Goal: Transaction & Acquisition: Subscribe to service/newsletter

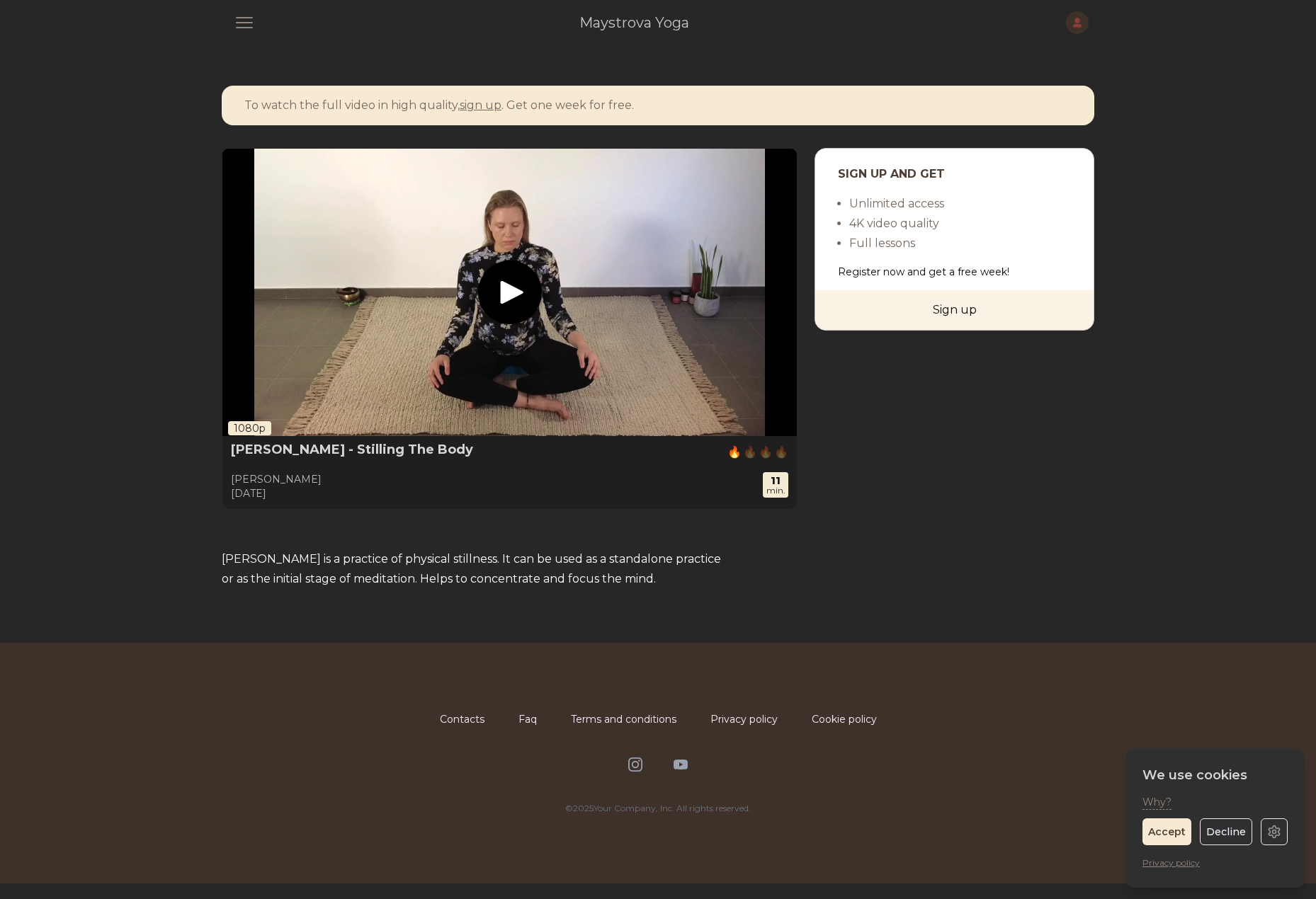
click at [909, 442] on div "Sign up and get Unlimited access 4K video quality Full lessons Register now and…" at bounding box center [954, 329] width 279 height 362
click at [684, 770] on icon at bounding box center [681, 765] width 14 height 10
click at [635, 773] on icon at bounding box center [635, 765] width 17 height 17
click at [640, 772] on icon at bounding box center [635, 765] width 14 height 14
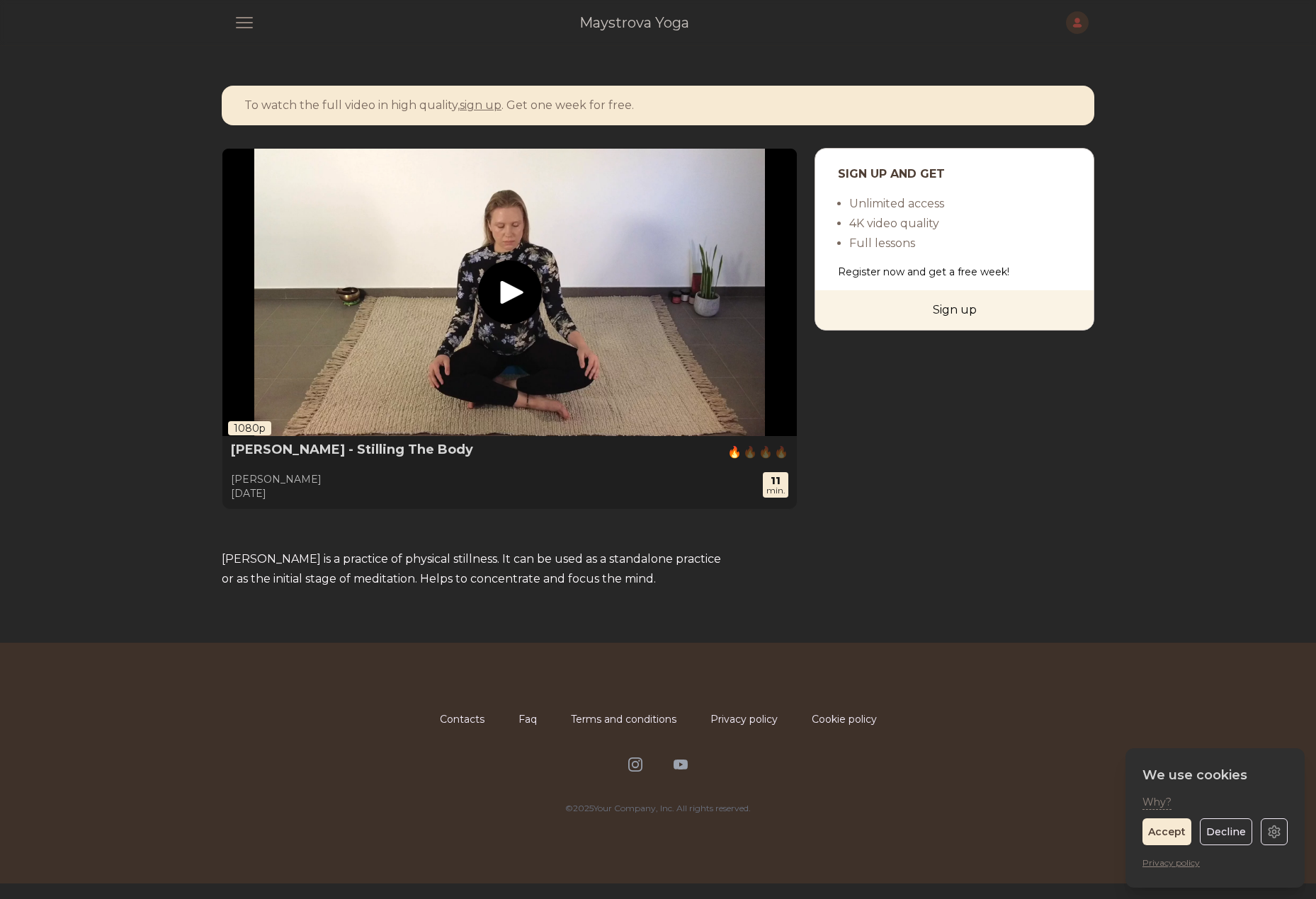
click at [346, 709] on div "Contacts Faq Terms and conditions Privacy policy Cookie policy Instagram YouTub…" at bounding box center [658, 763] width 906 height 241
click at [242, 29] on span "button" at bounding box center [244, 23] width 37 height 37
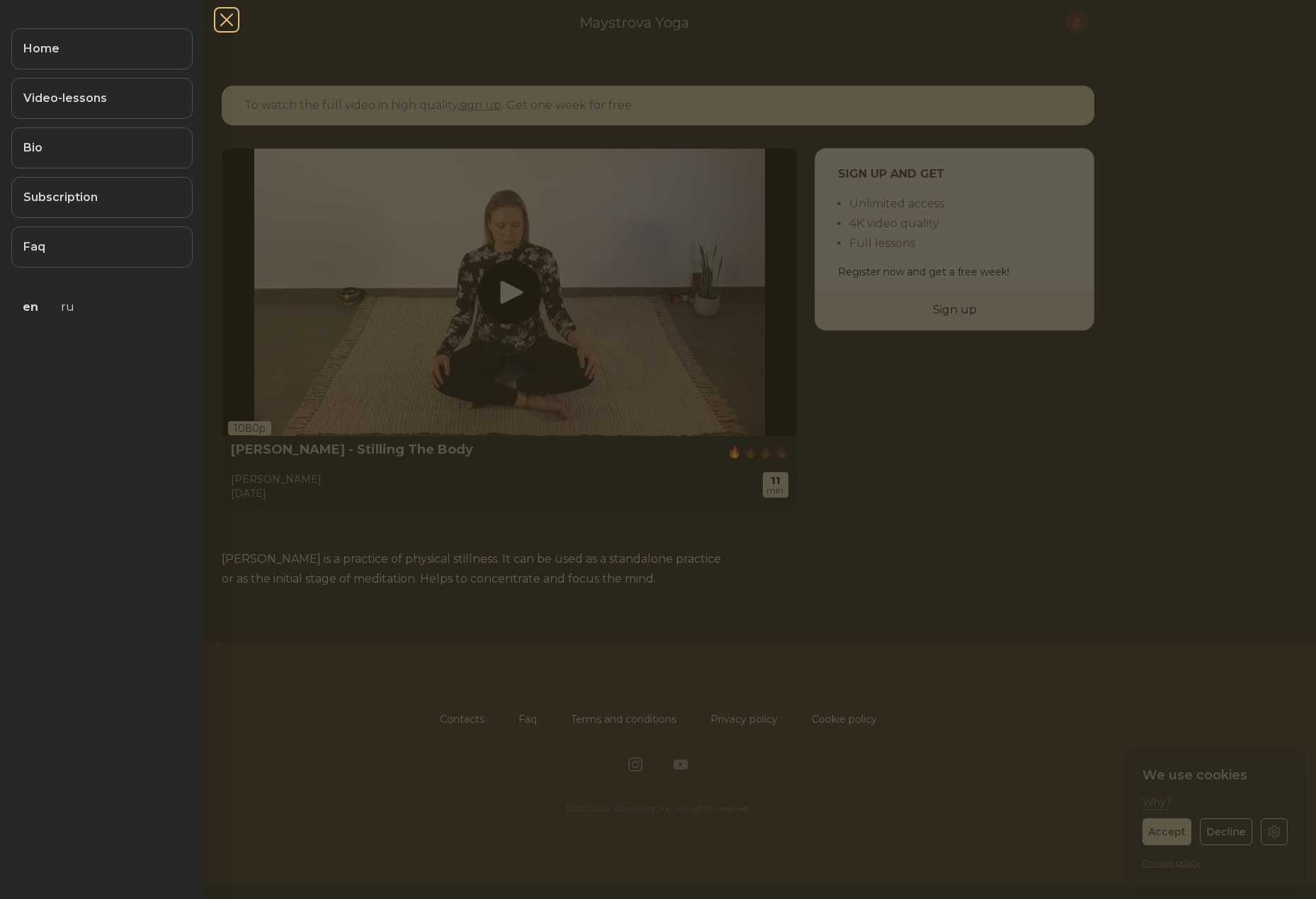
click at [232, 29] on span "button" at bounding box center [227, 20] width 37 height 37
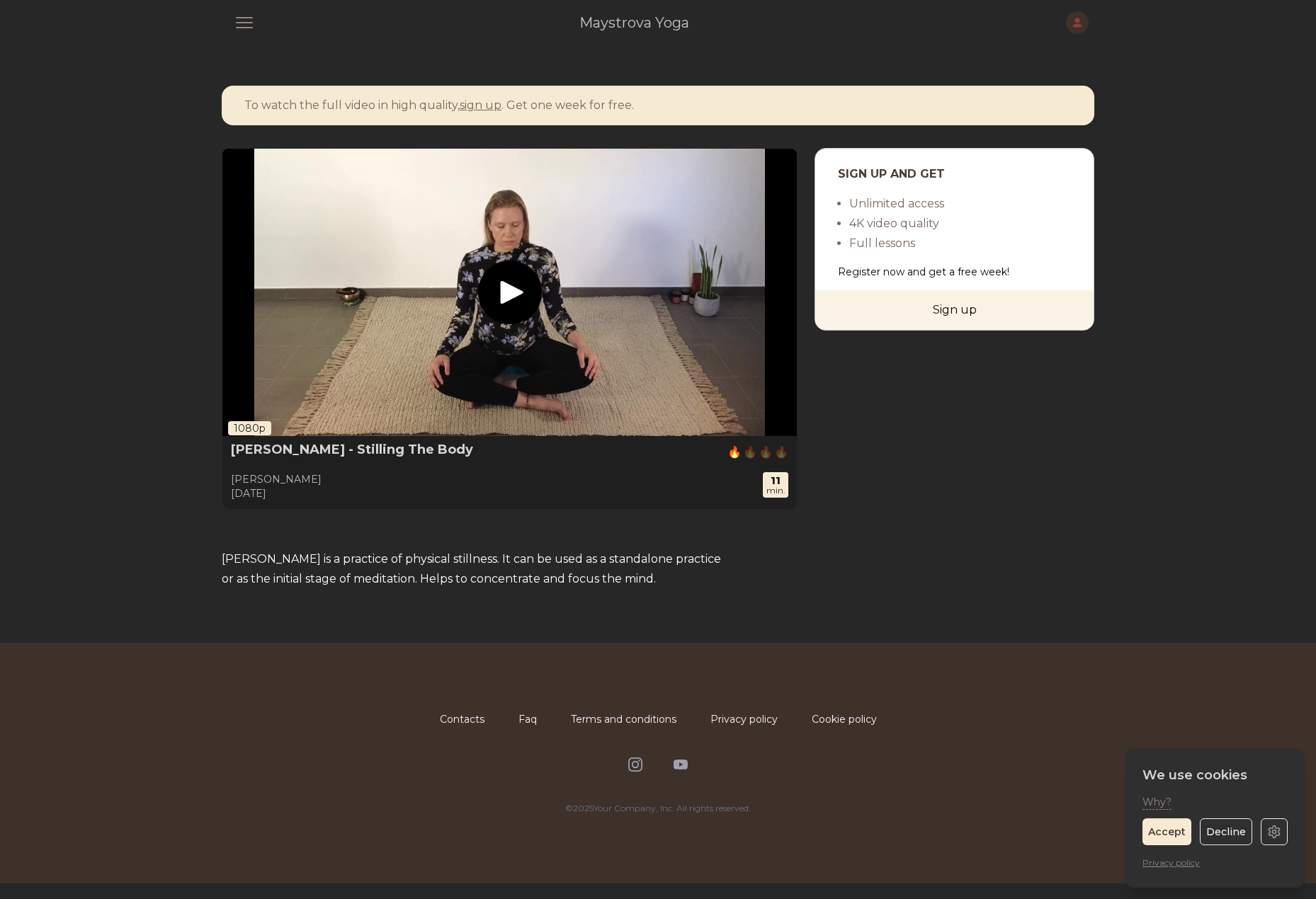
click at [292, 38] on div "Open main menu Maystrova Yoga Open user menu" at bounding box center [658, 22] width 861 height 45
click at [244, 22] on span "button" at bounding box center [244, 23] width 37 height 37
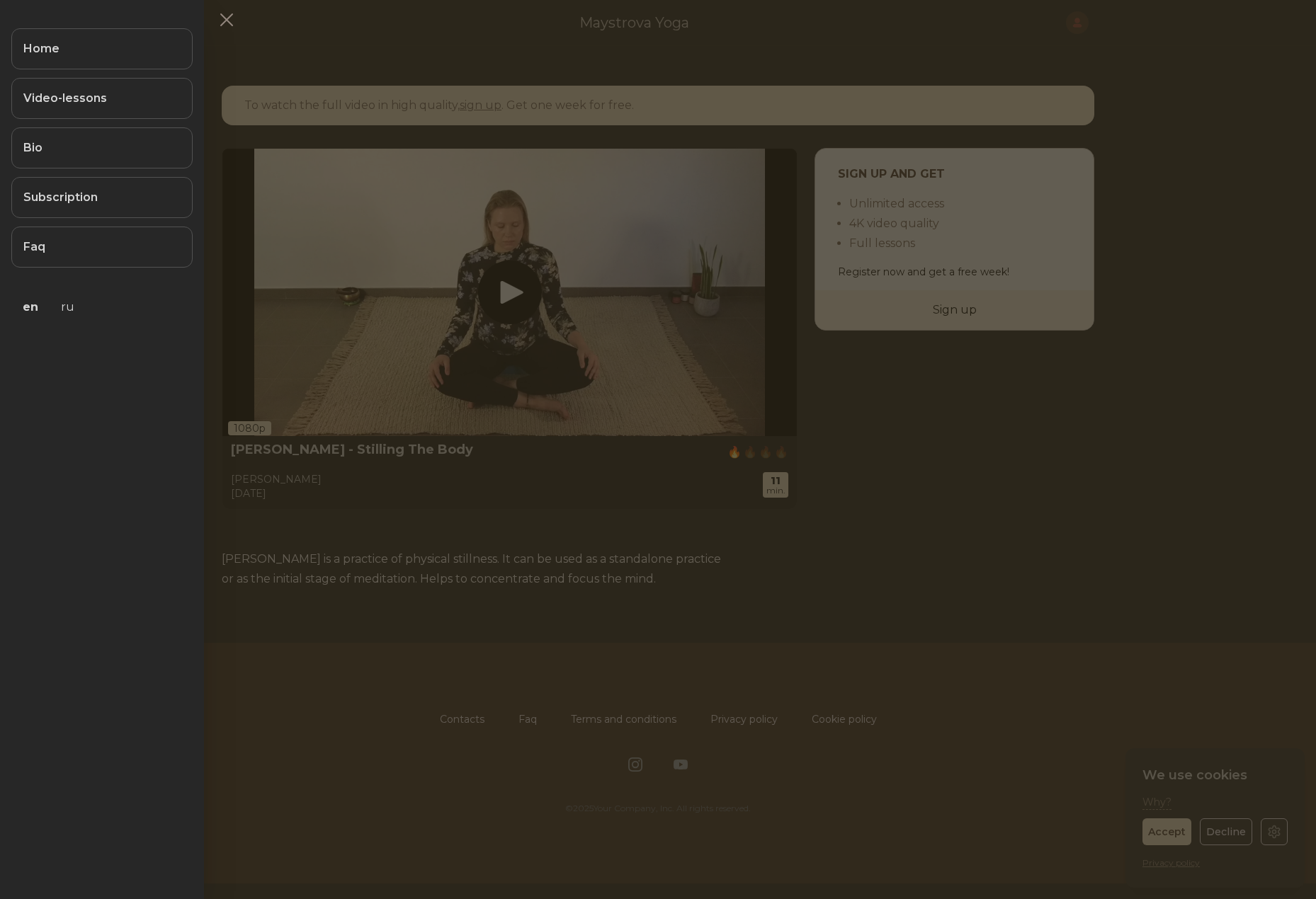
click at [279, 44] on button at bounding box center [658, 450] width 1316 height 899
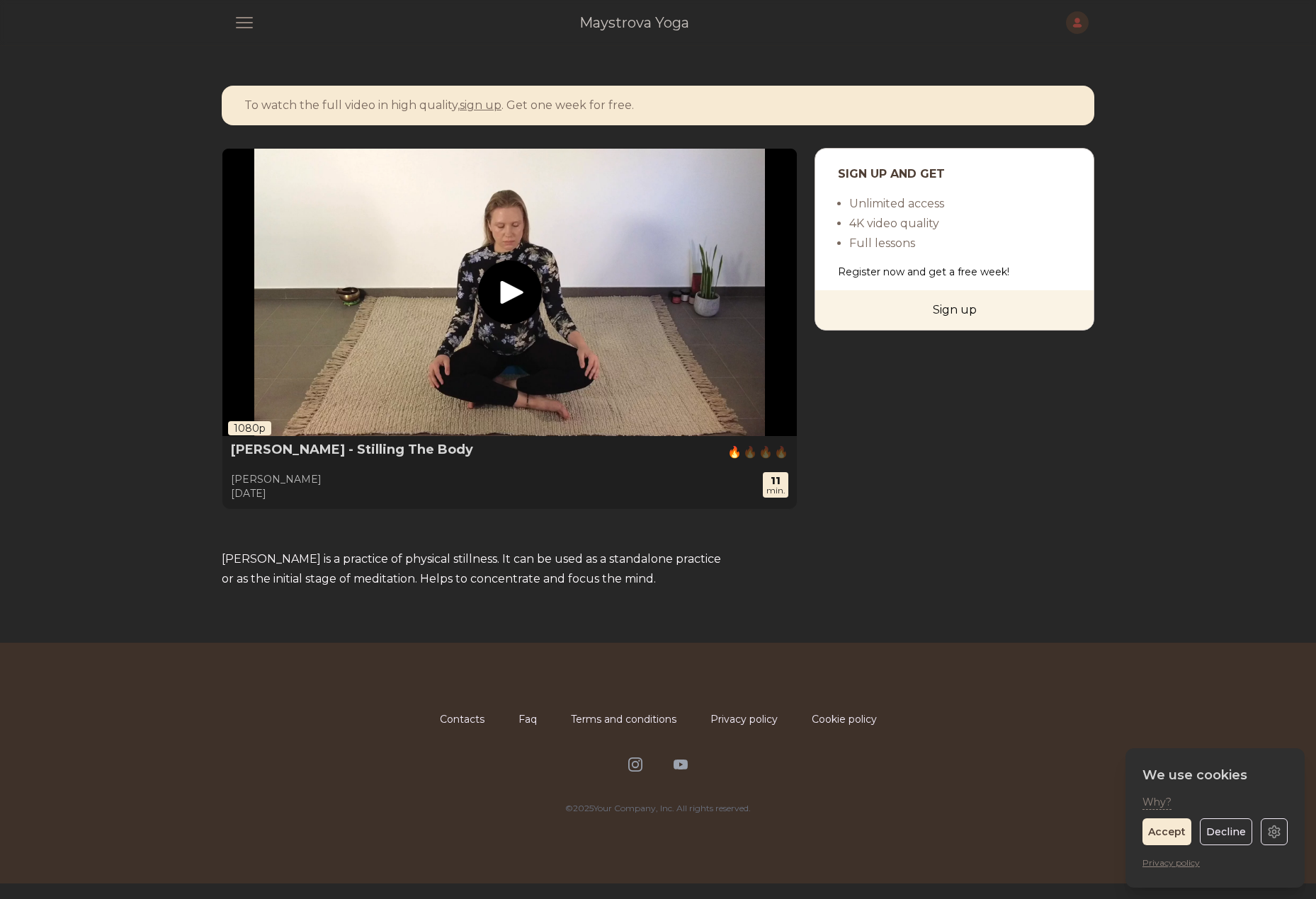
click at [248, 19] on span "button" at bounding box center [244, 23] width 37 height 37
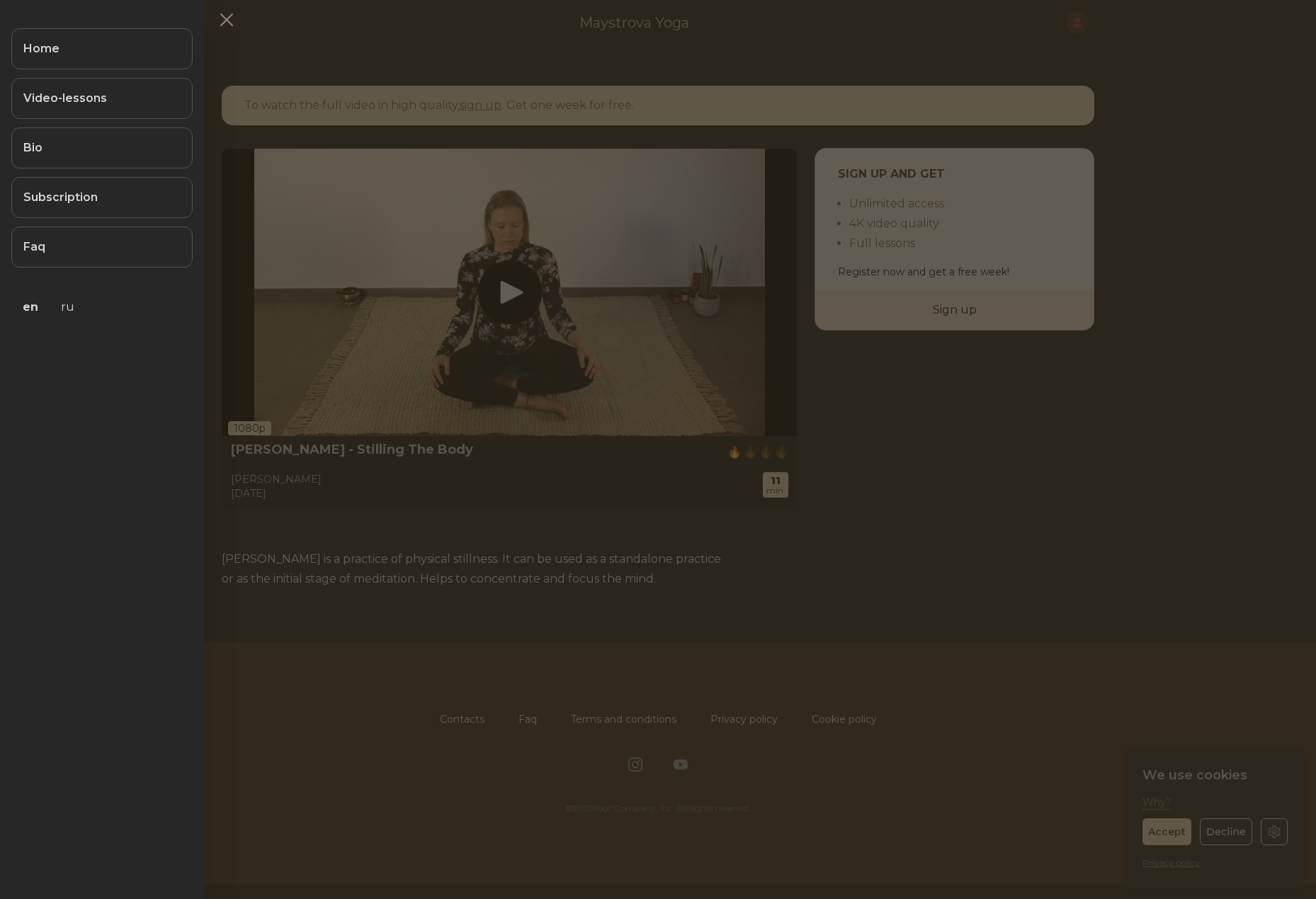
click at [298, 36] on button at bounding box center [658, 450] width 1316 height 899
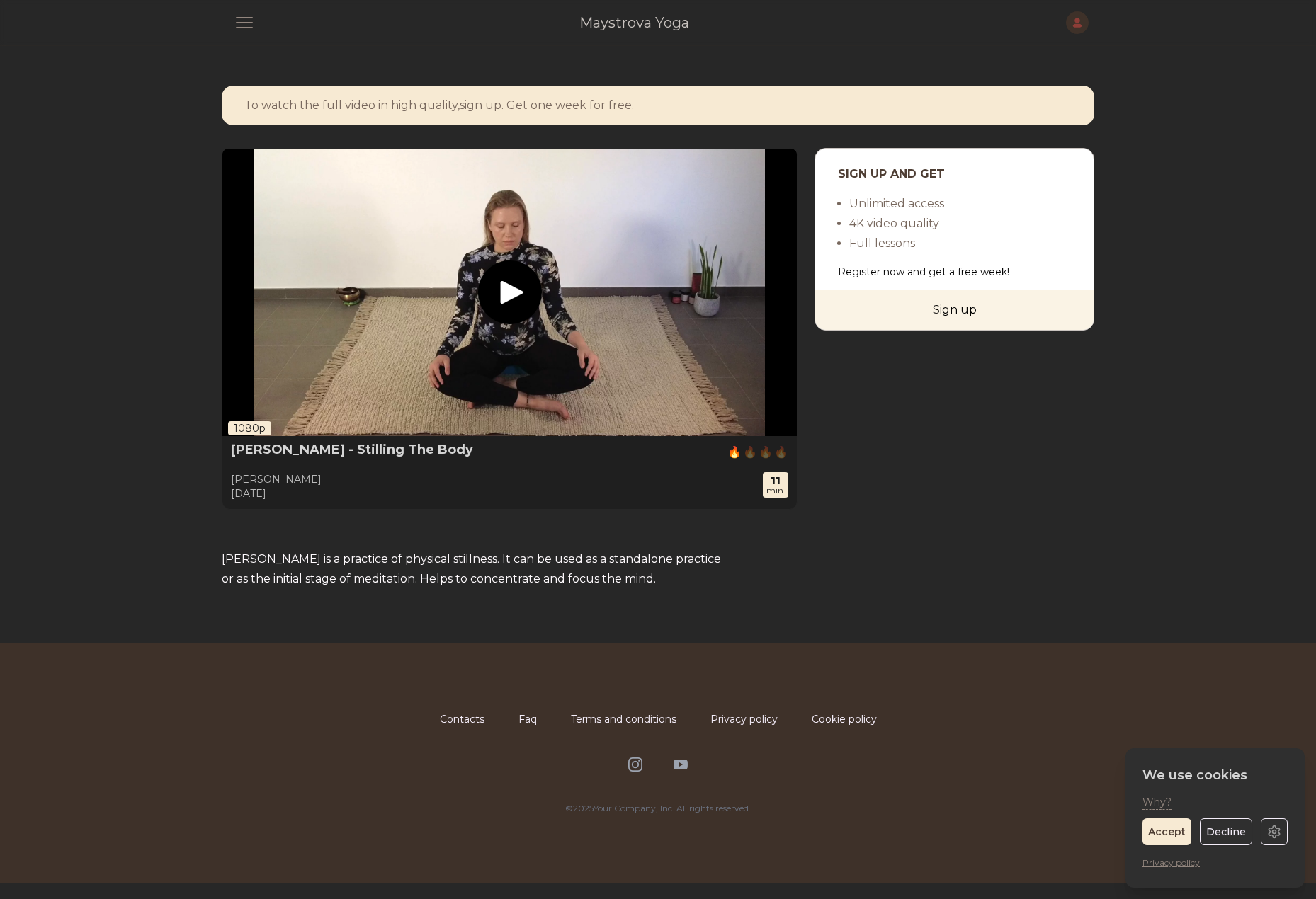
click at [252, 21] on span "button" at bounding box center [244, 23] width 37 height 37
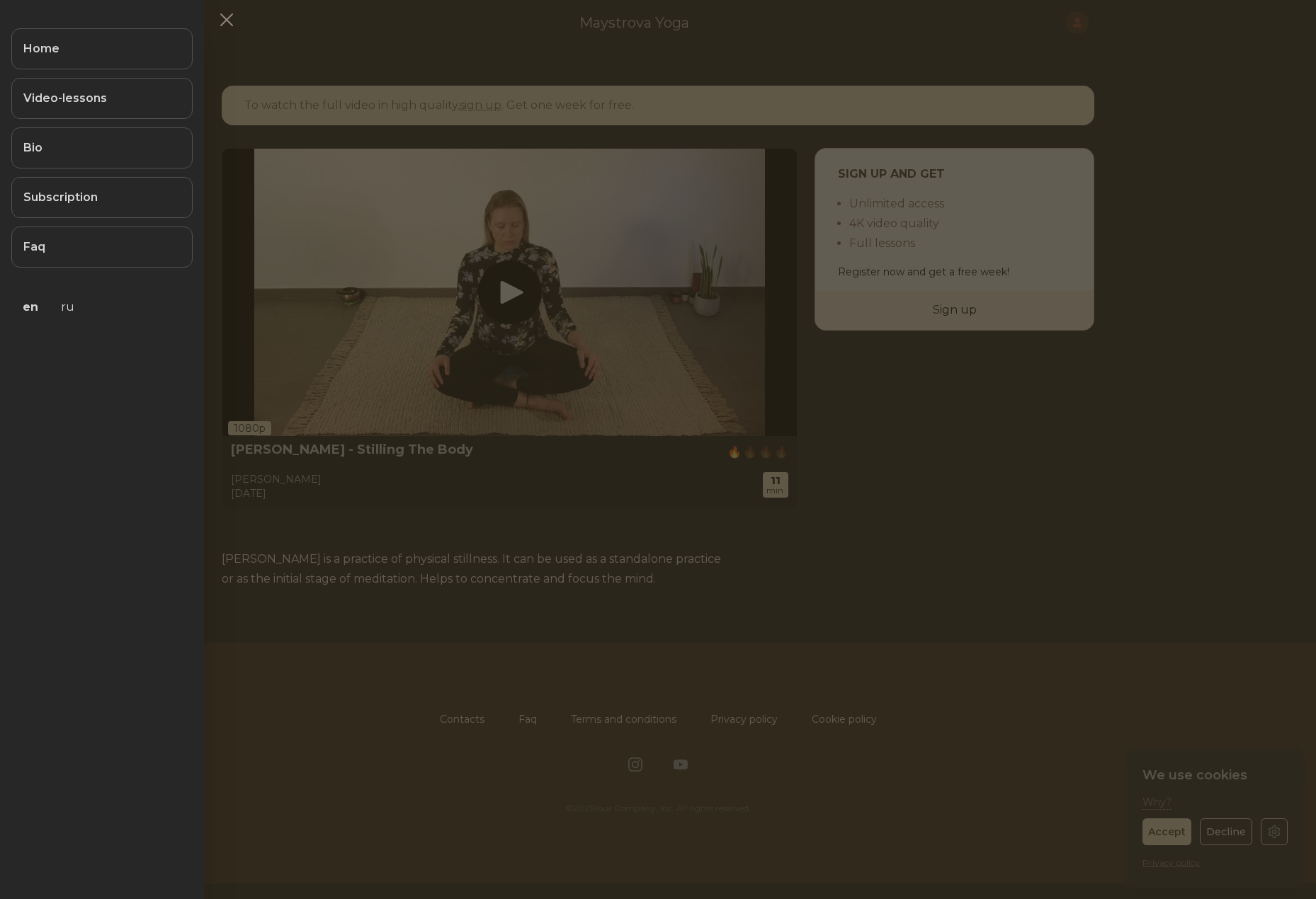
click at [307, 44] on button at bounding box center [658, 450] width 1316 height 899
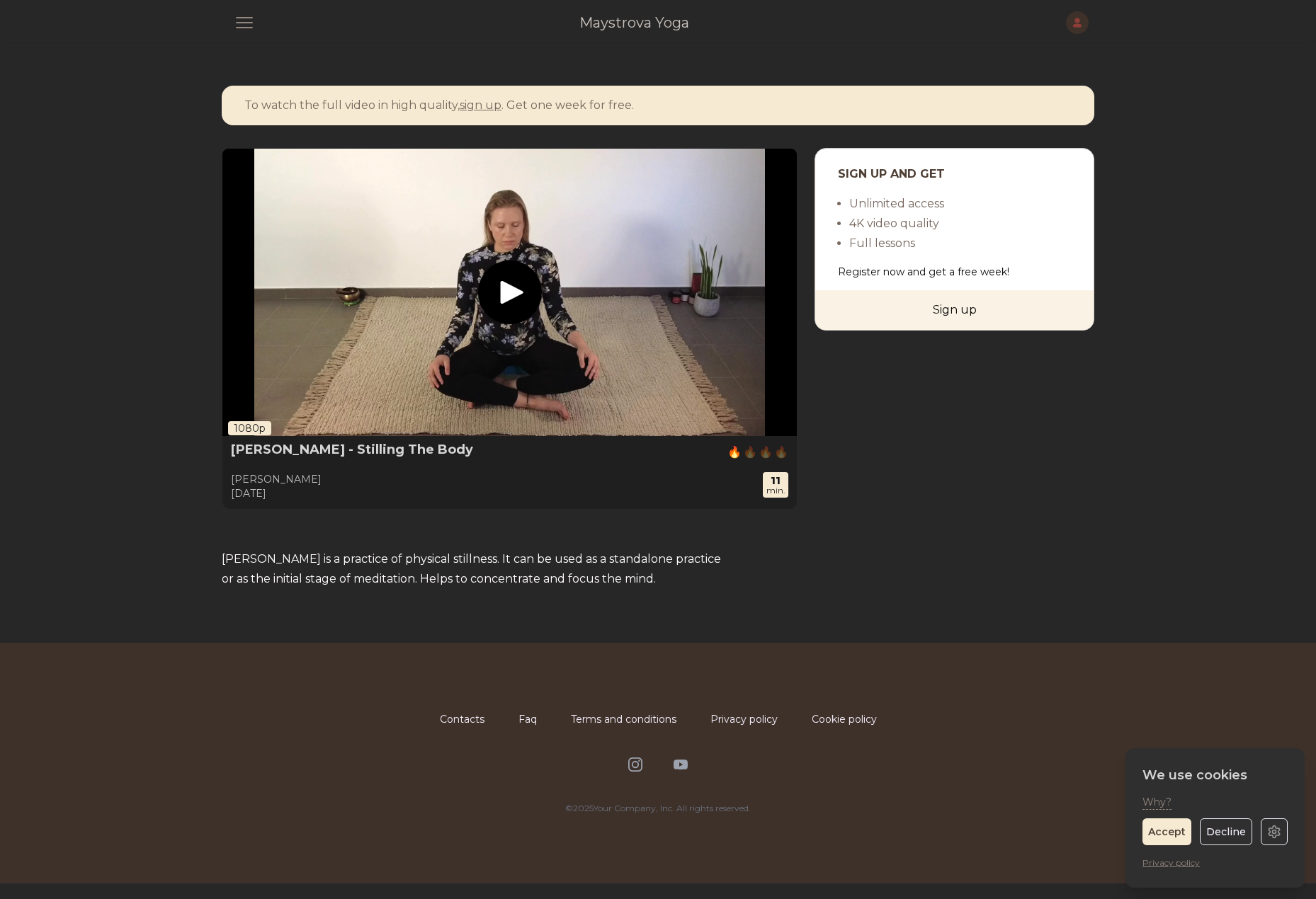
click at [253, 22] on span "button" at bounding box center [244, 23] width 37 height 37
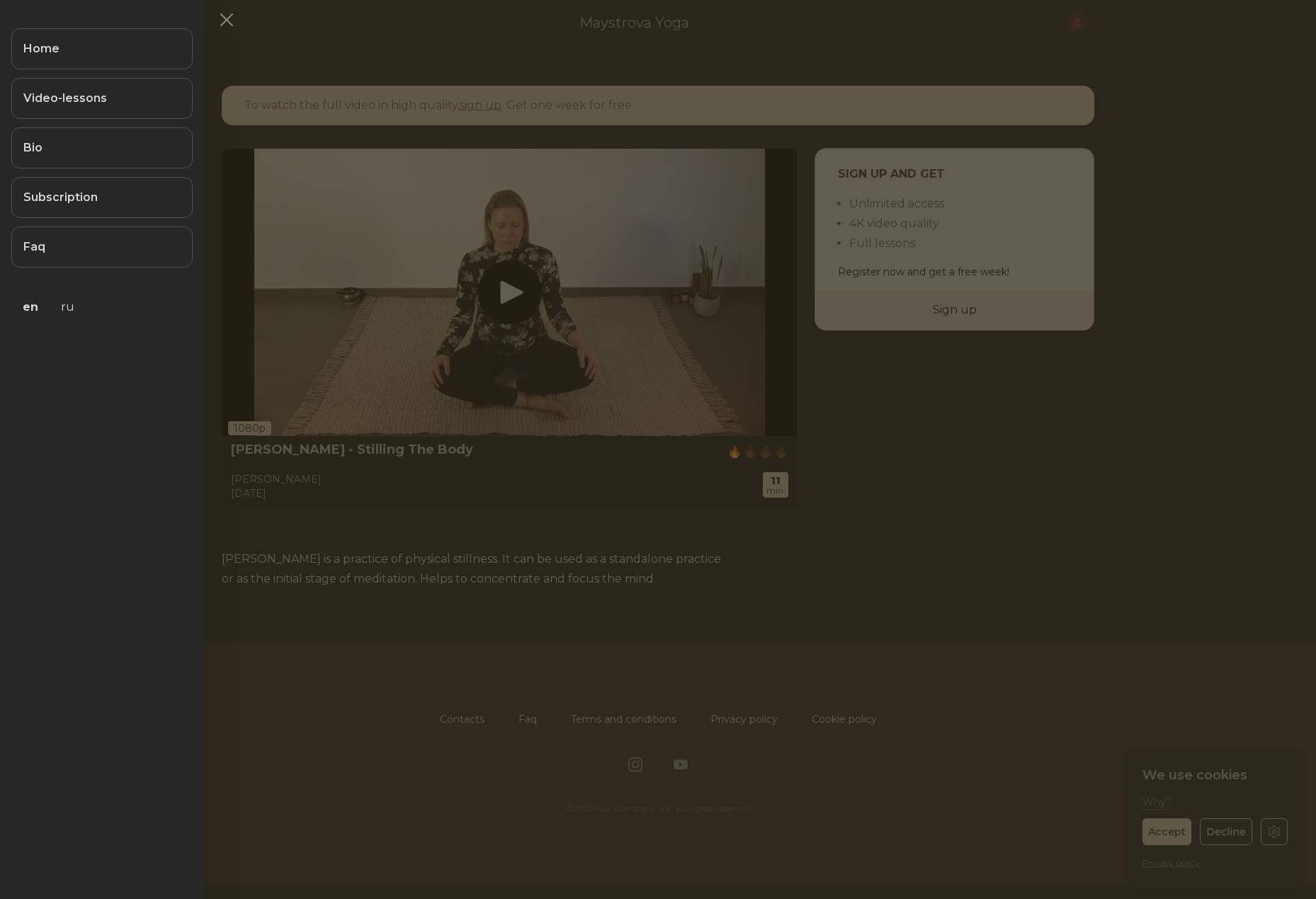
click at [435, 86] on button at bounding box center [658, 450] width 1316 height 899
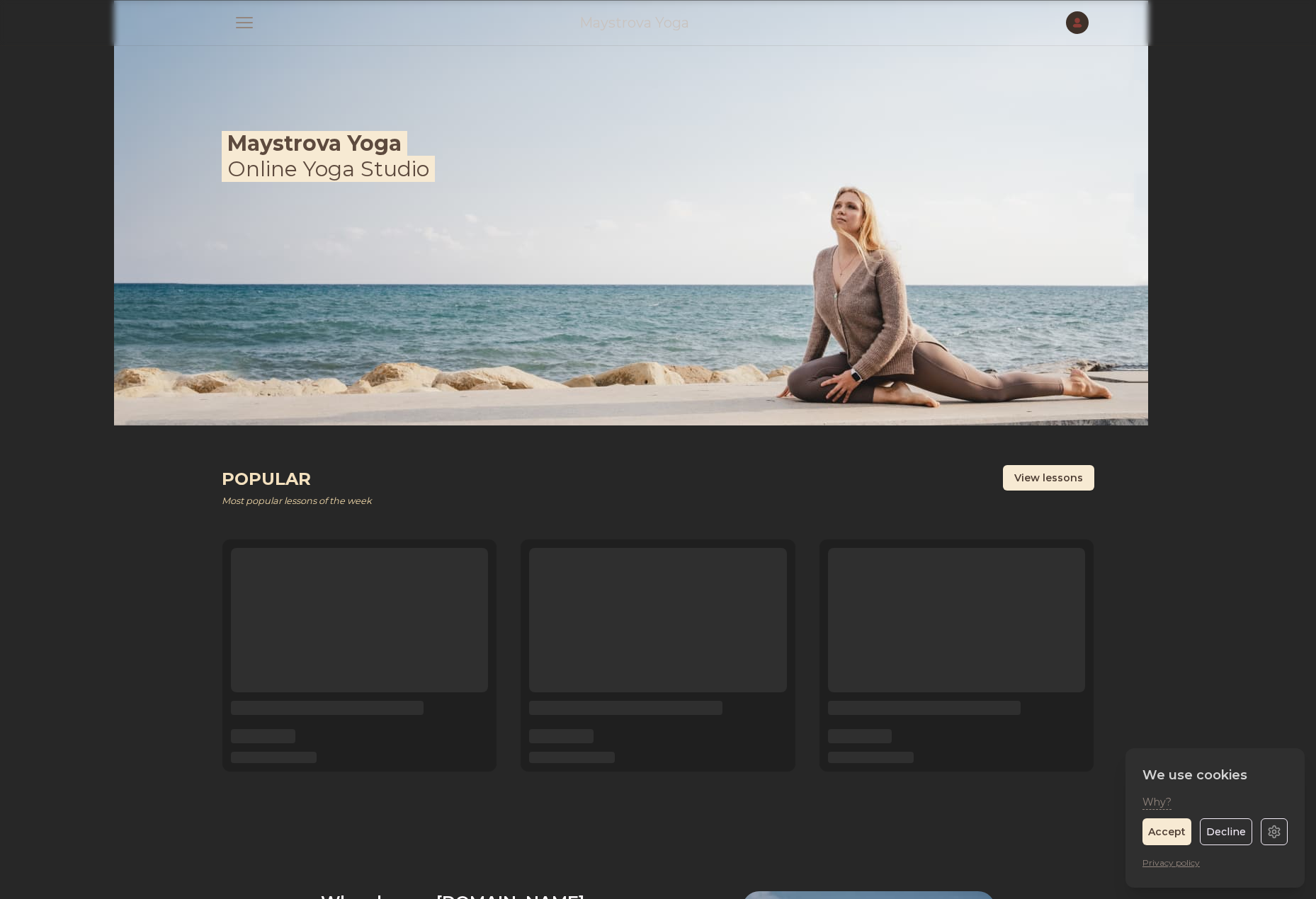
click at [242, 21] on span "button" at bounding box center [244, 23] width 37 height 37
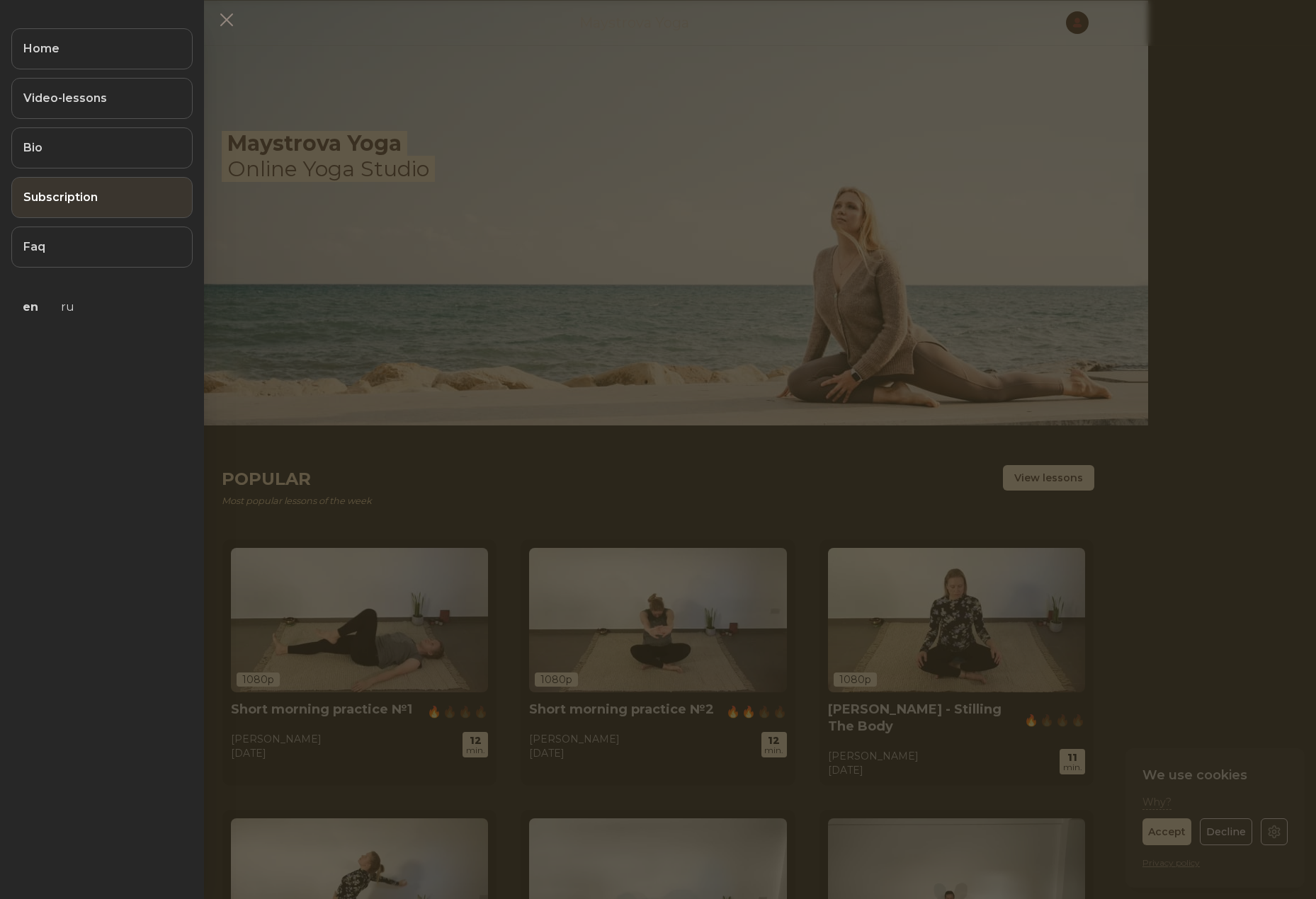
click at [119, 202] on link "Subscription" at bounding box center [102, 197] width 182 height 41
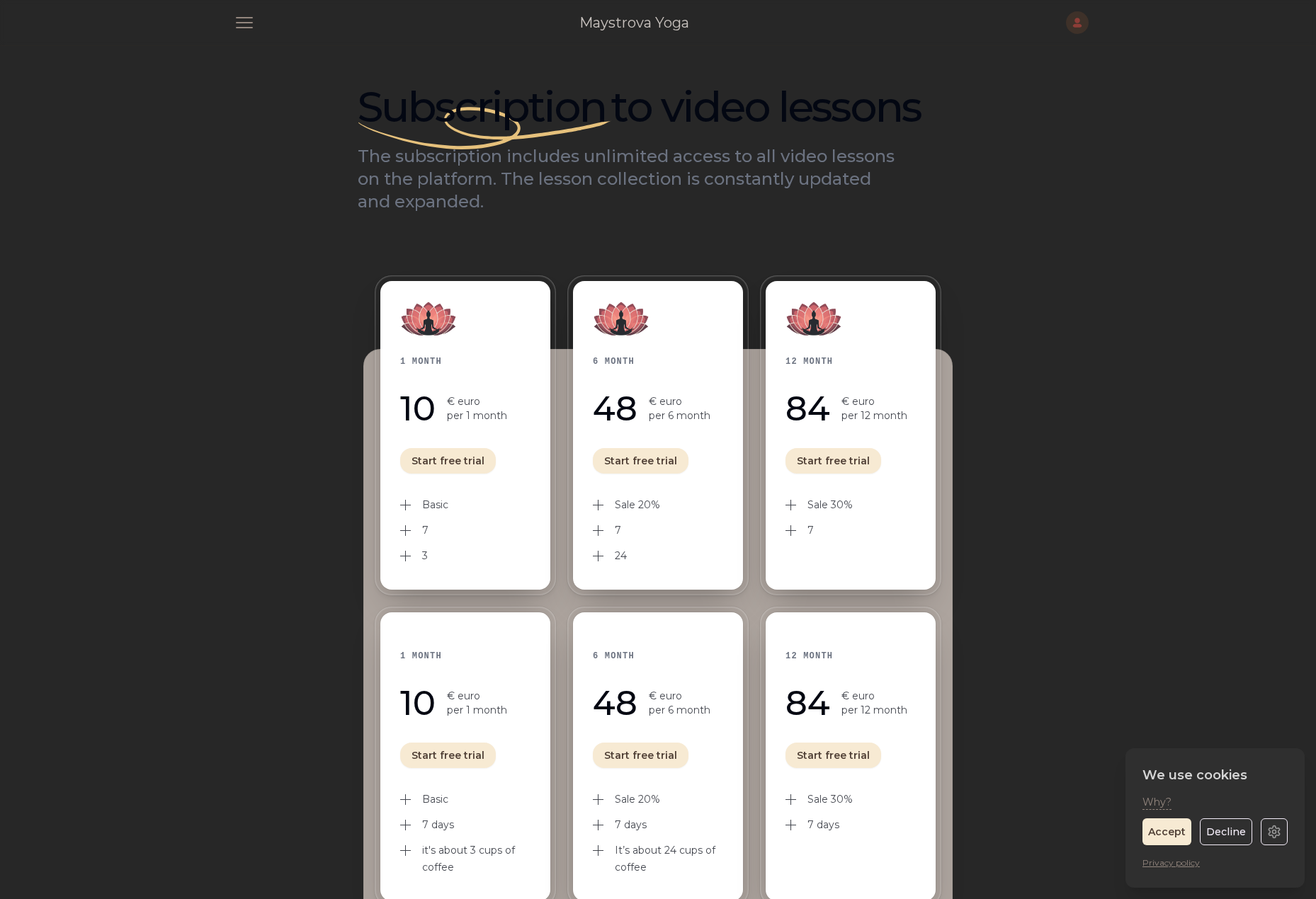
click at [436, 369] on div "1 month 10 € euro per 1 month Start free trial Basic 7 3" at bounding box center [465, 435] width 170 height 309
click at [798, 109] on h1 "Subscription to video lessons" at bounding box center [658, 106] width 600 height 42
click at [730, 119] on h1 "Subscription to video lessons" at bounding box center [658, 106] width 600 height 42
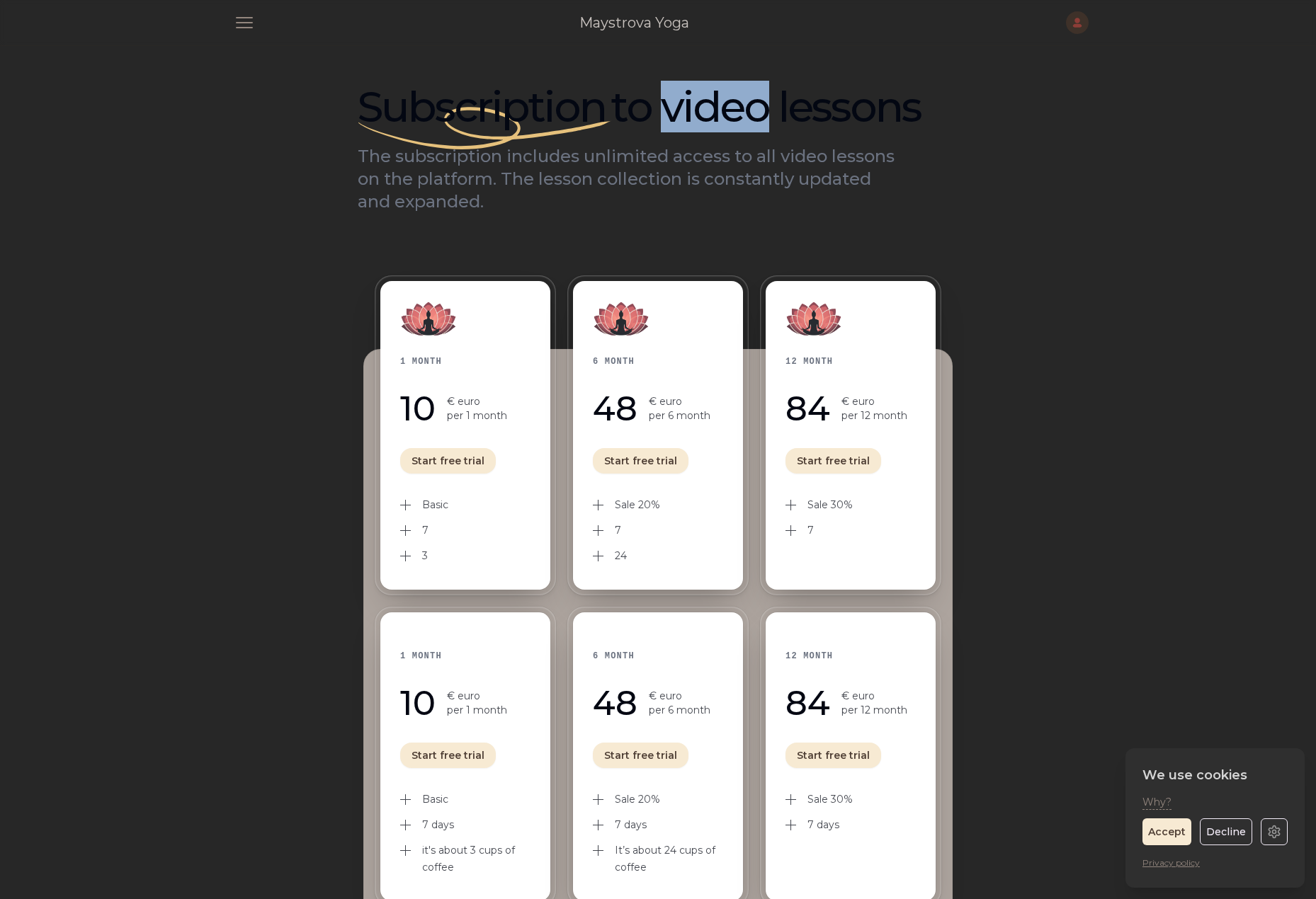
click at [701, 119] on h1 "Subscription to video lessons" at bounding box center [658, 106] width 600 height 42
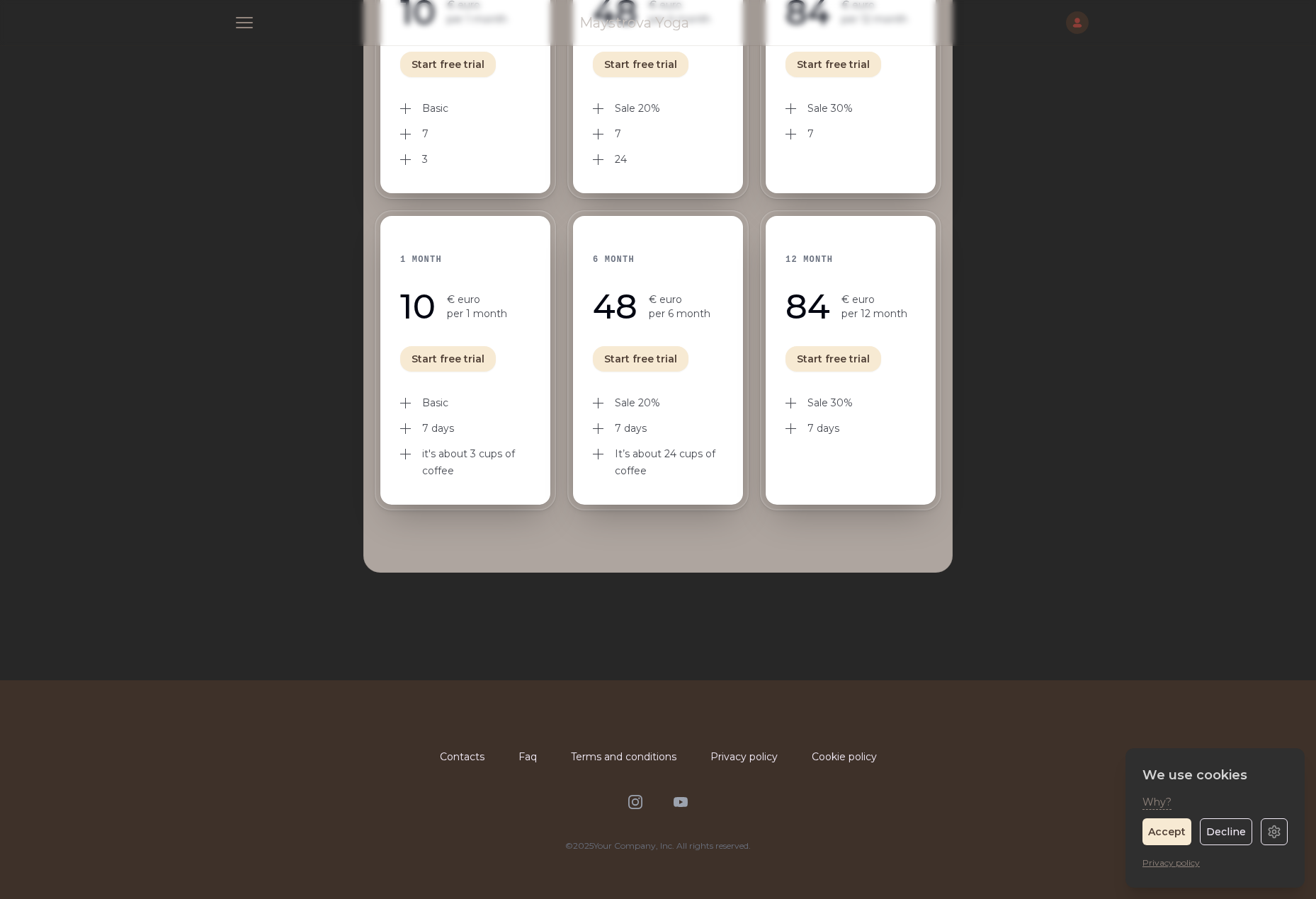
scroll to position [419, 0]
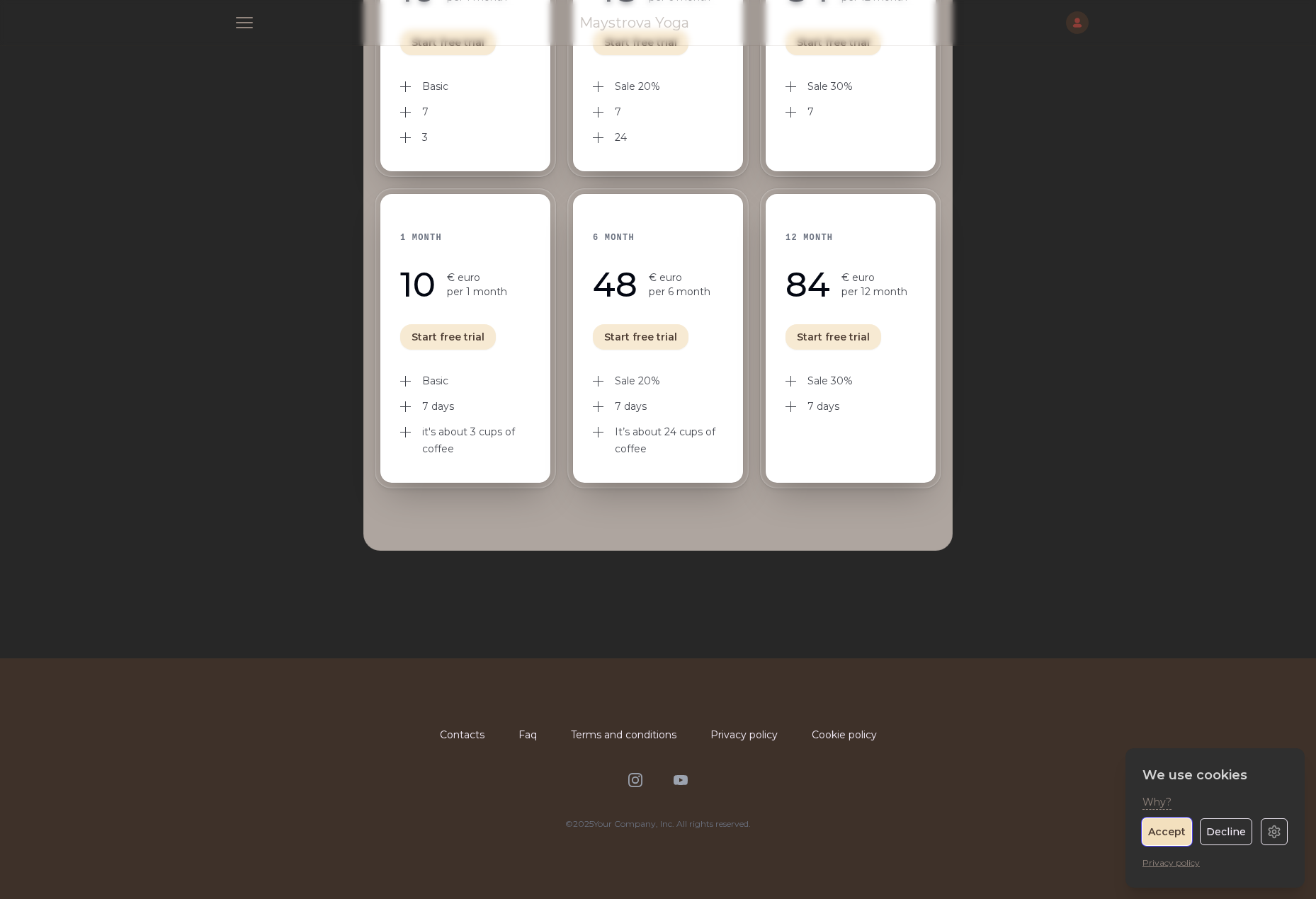
click at [1172, 834] on button "Accept" at bounding box center [1167, 832] width 49 height 27
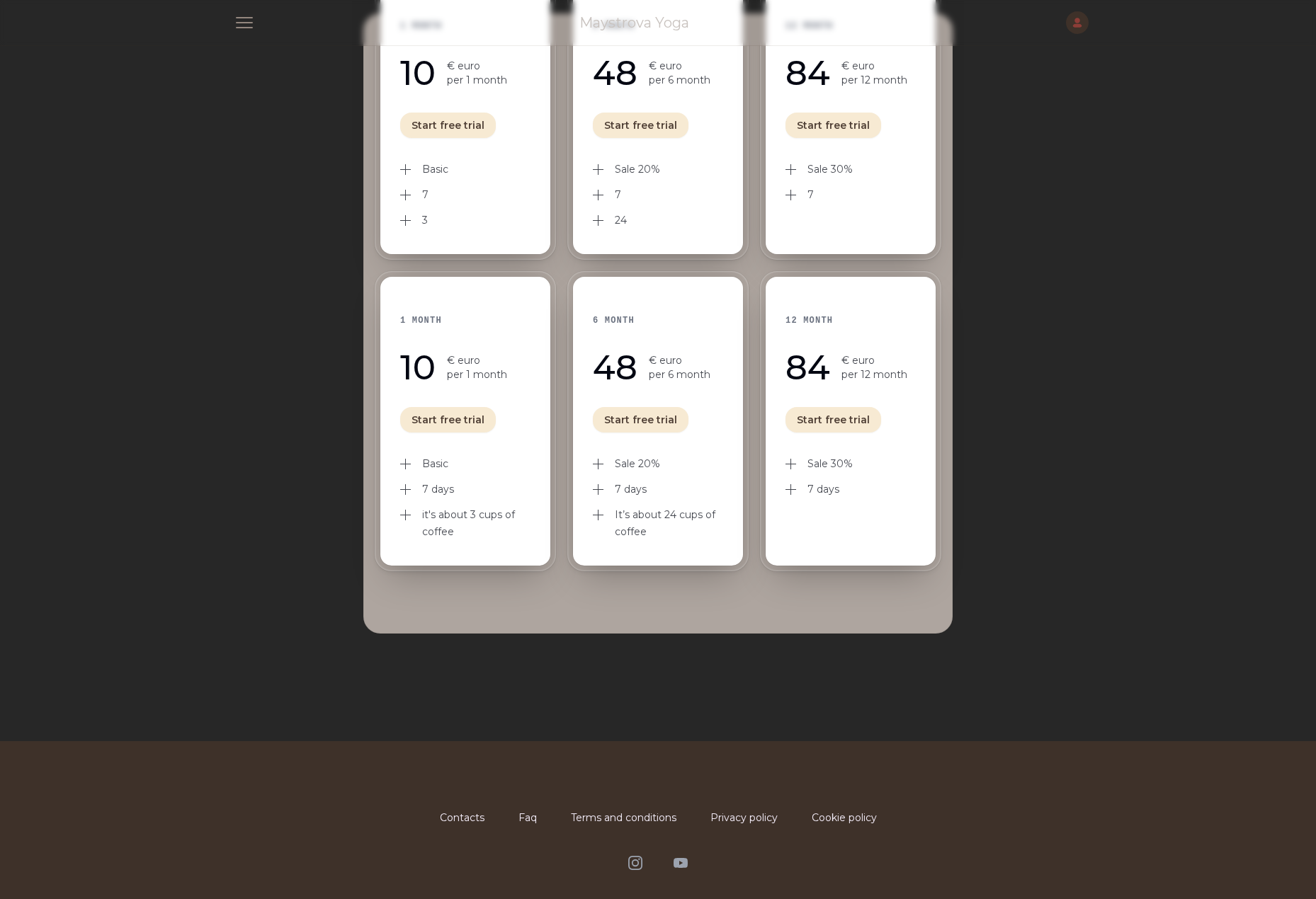
scroll to position [337, 0]
click at [836, 418] on button "Start free trial" at bounding box center [833, 419] width 96 height 26
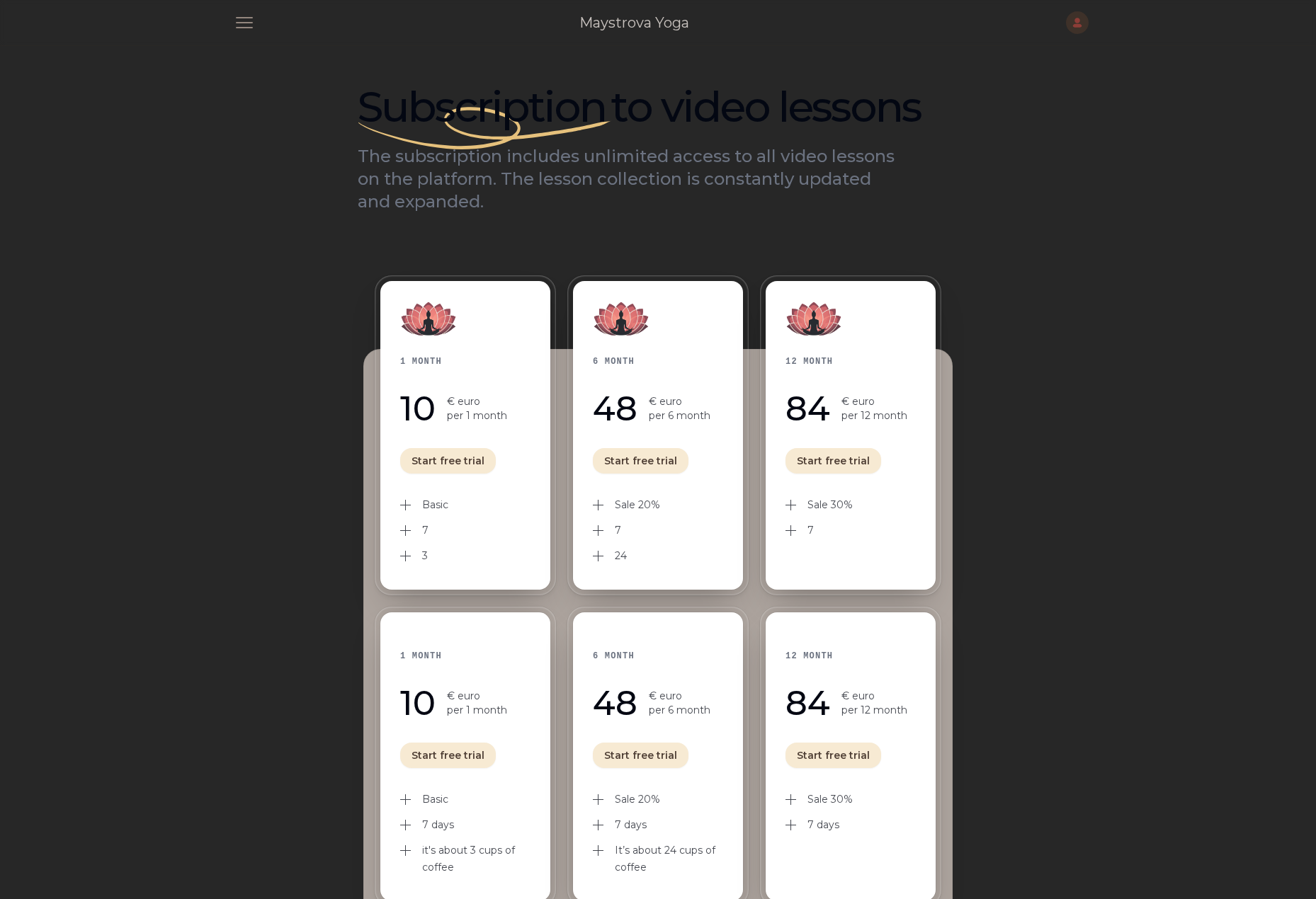
click at [234, 34] on span "button" at bounding box center [244, 23] width 37 height 37
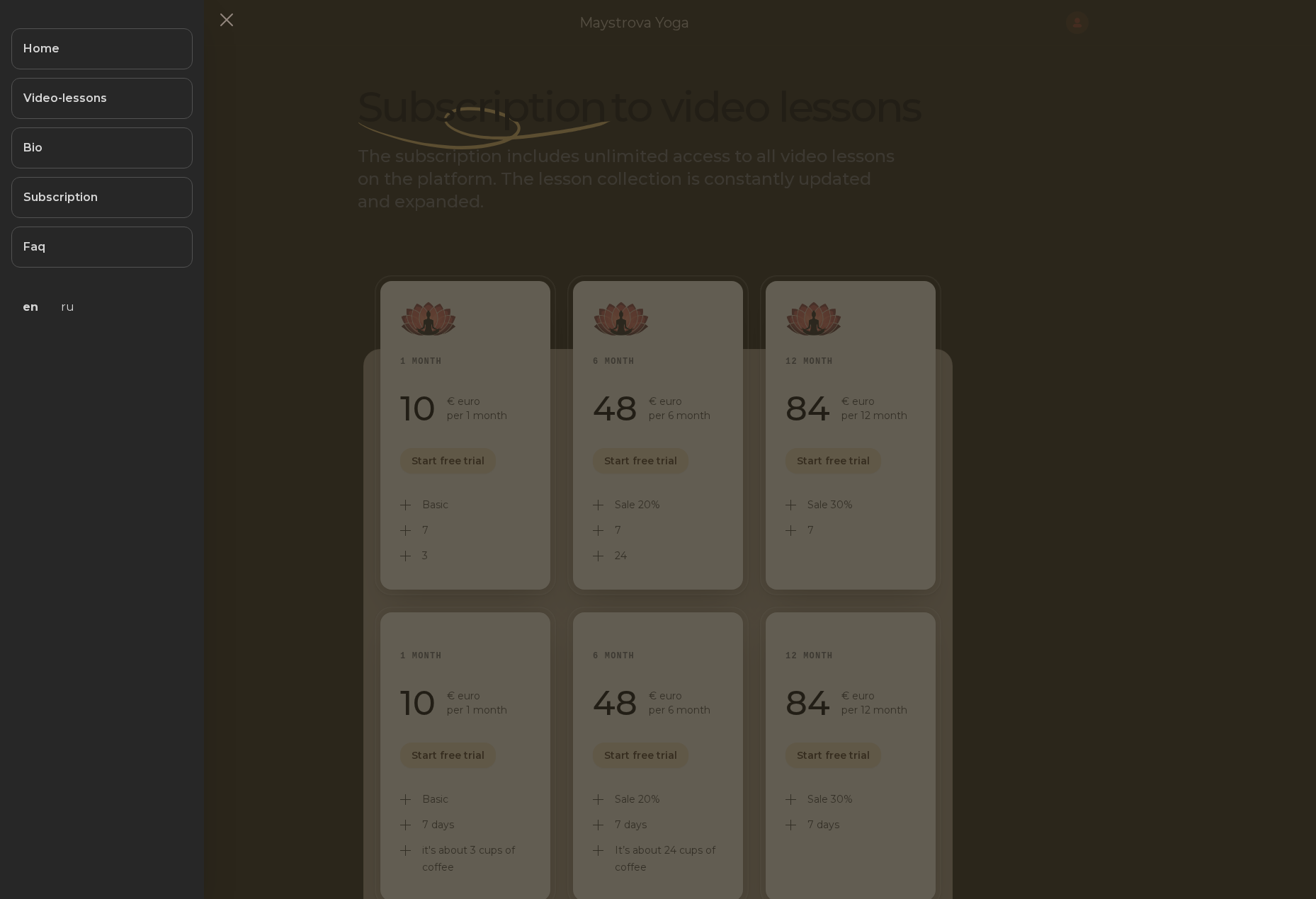
click at [423, 124] on button at bounding box center [658, 450] width 1316 height 899
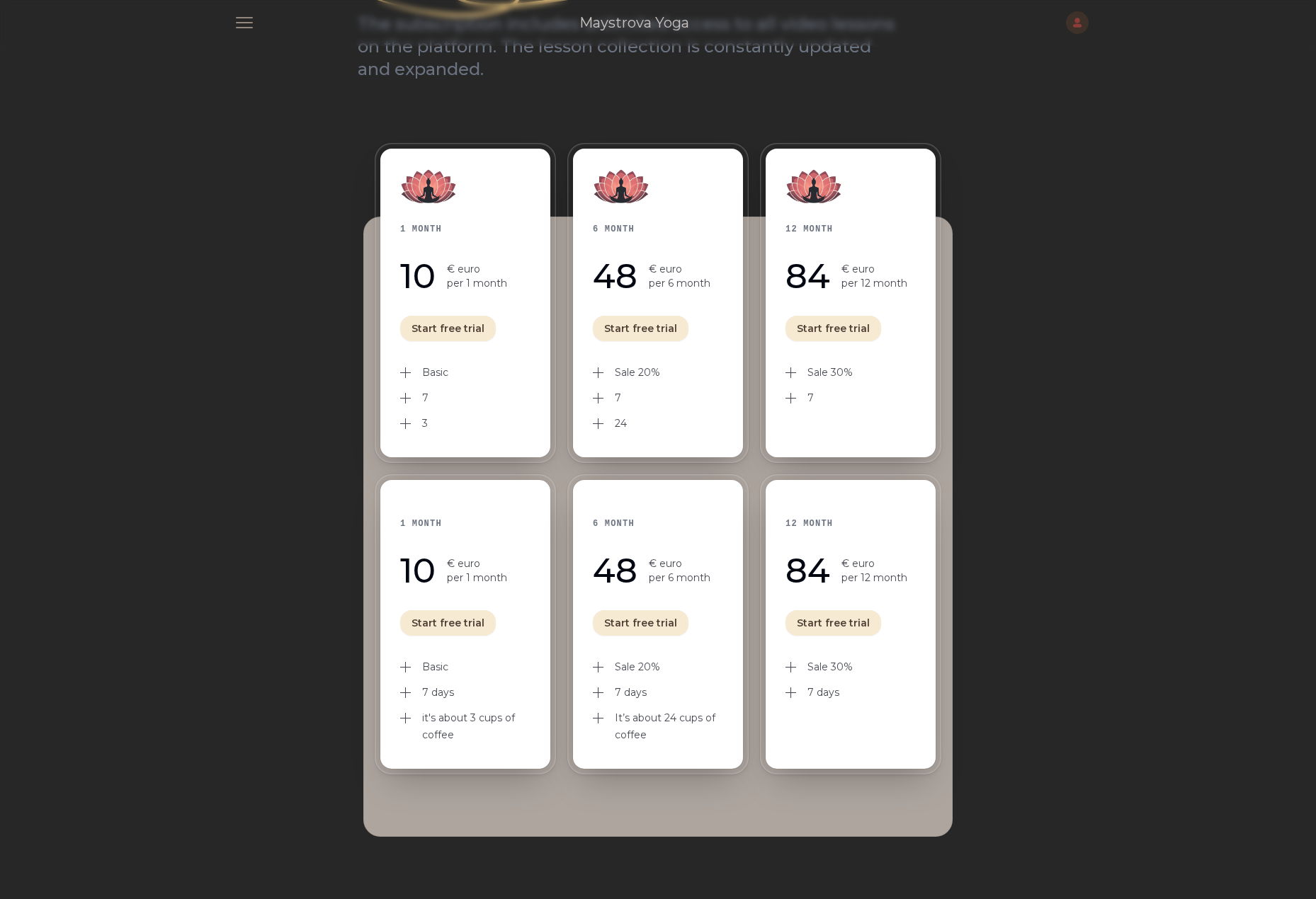
scroll to position [131, 0]
click at [865, 287] on p "per 12 month" at bounding box center [874, 284] width 66 height 14
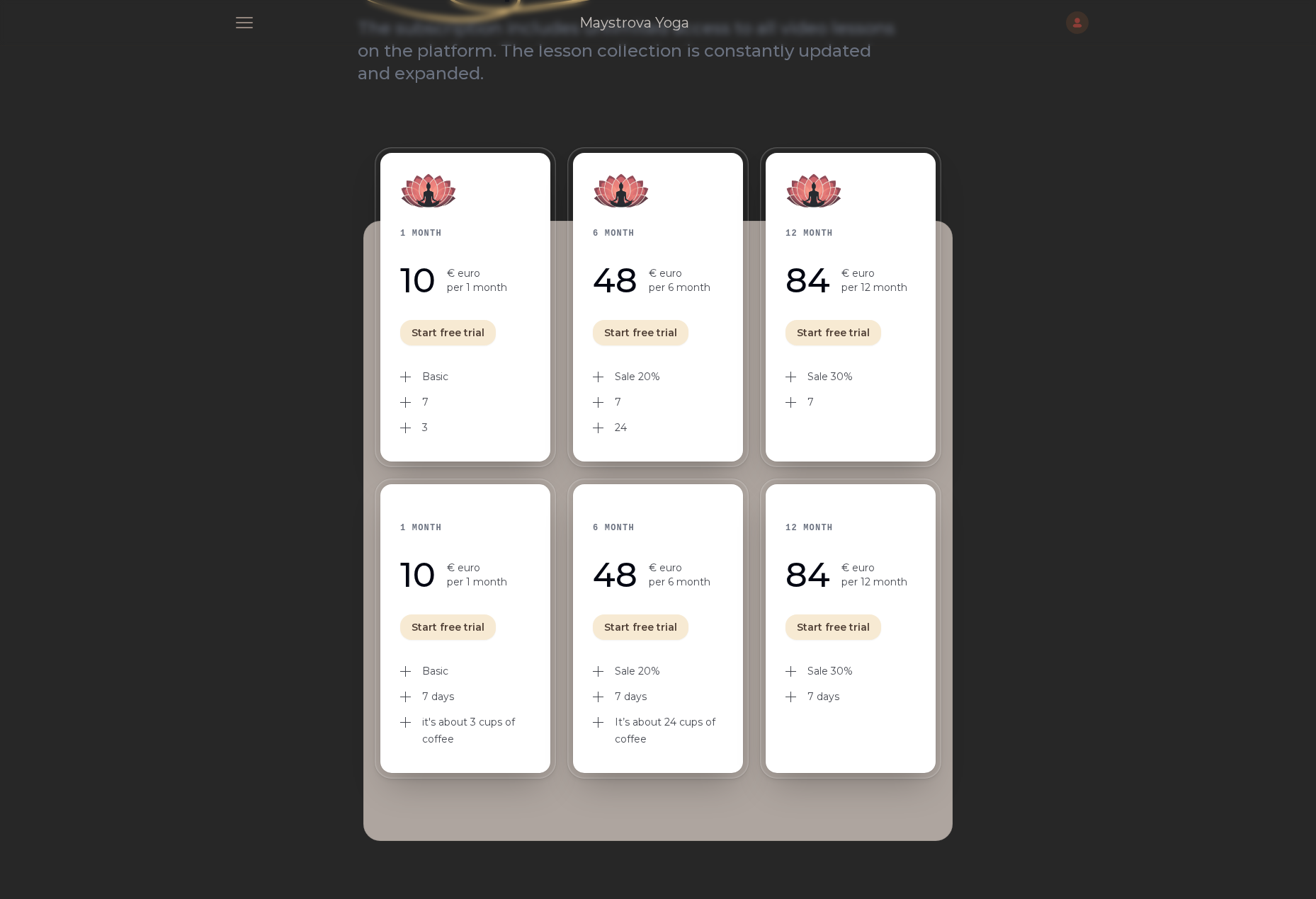
scroll to position [111, 0]
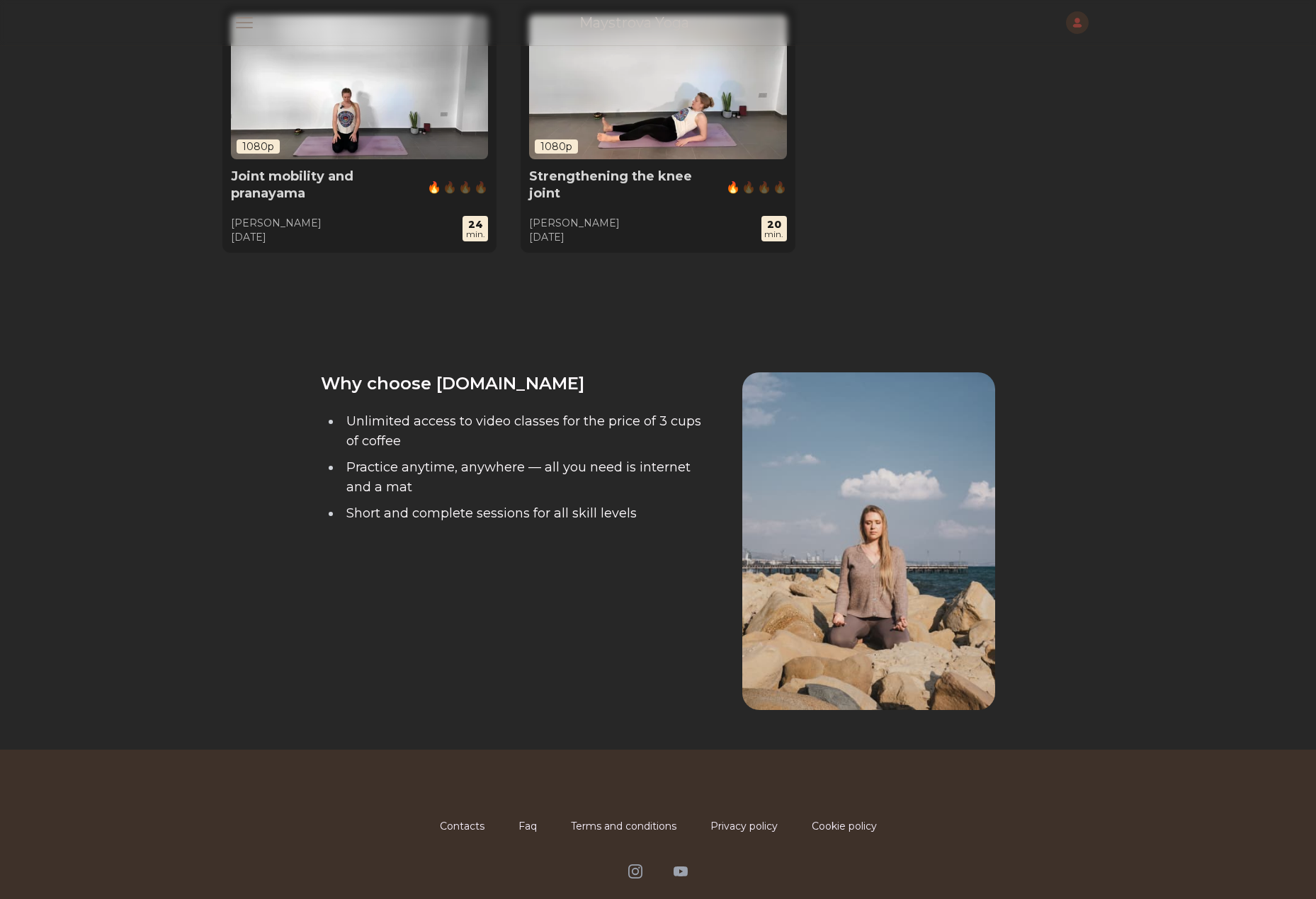
scroll to position [1420, 0]
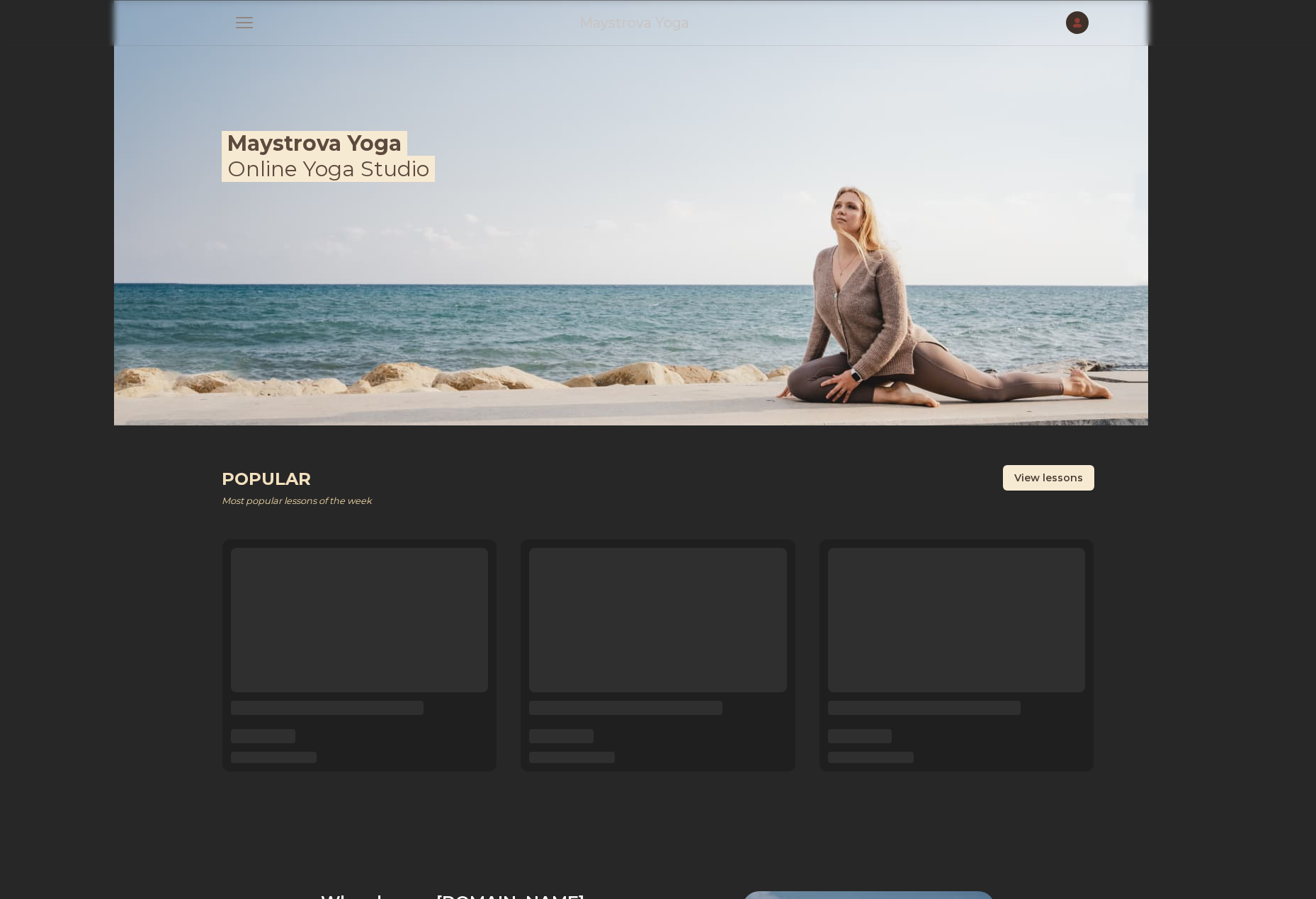
scroll to position [610, 0]
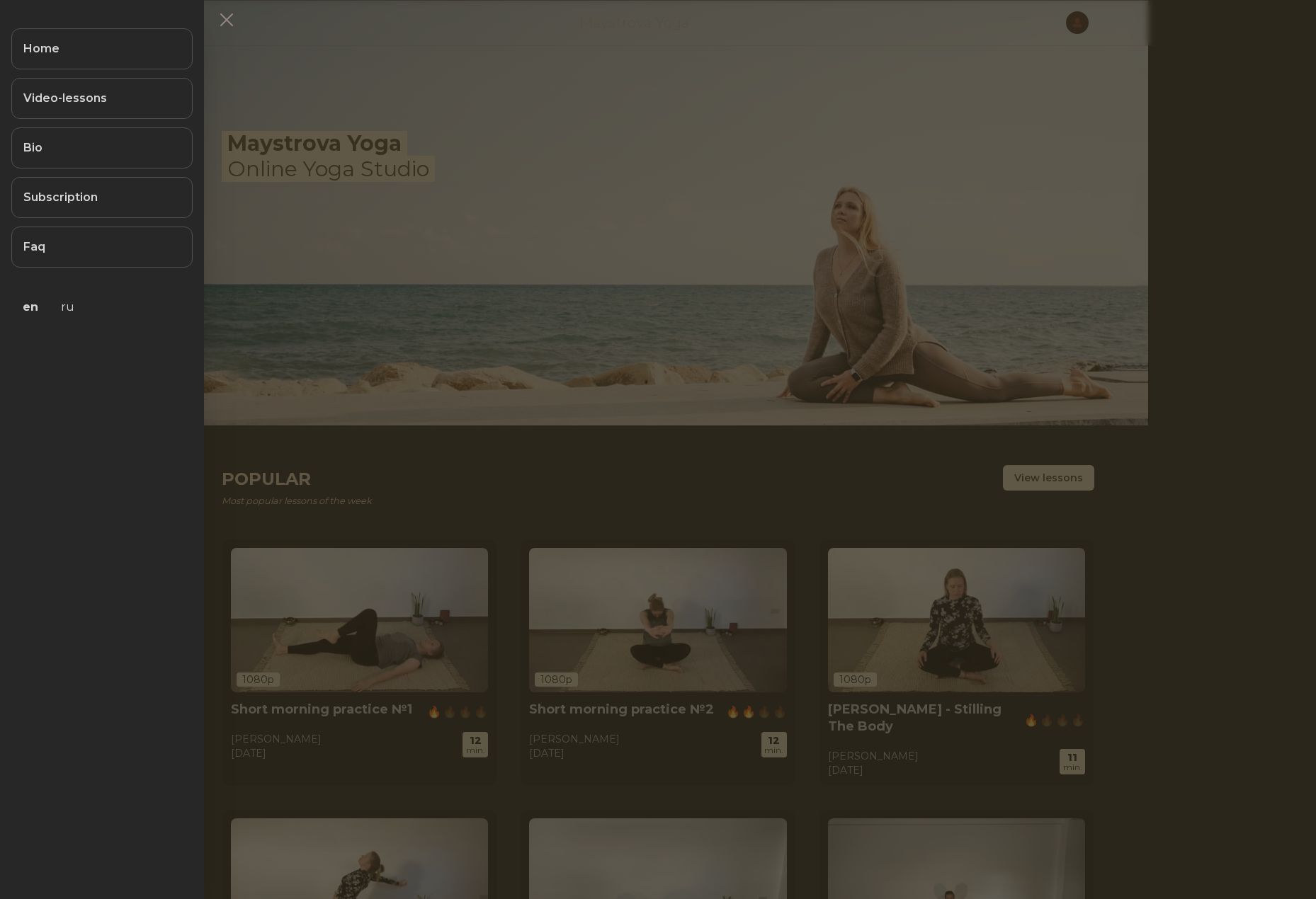
click at [399, 165] on button at bounding box center [658, 450] width 1316 height 899
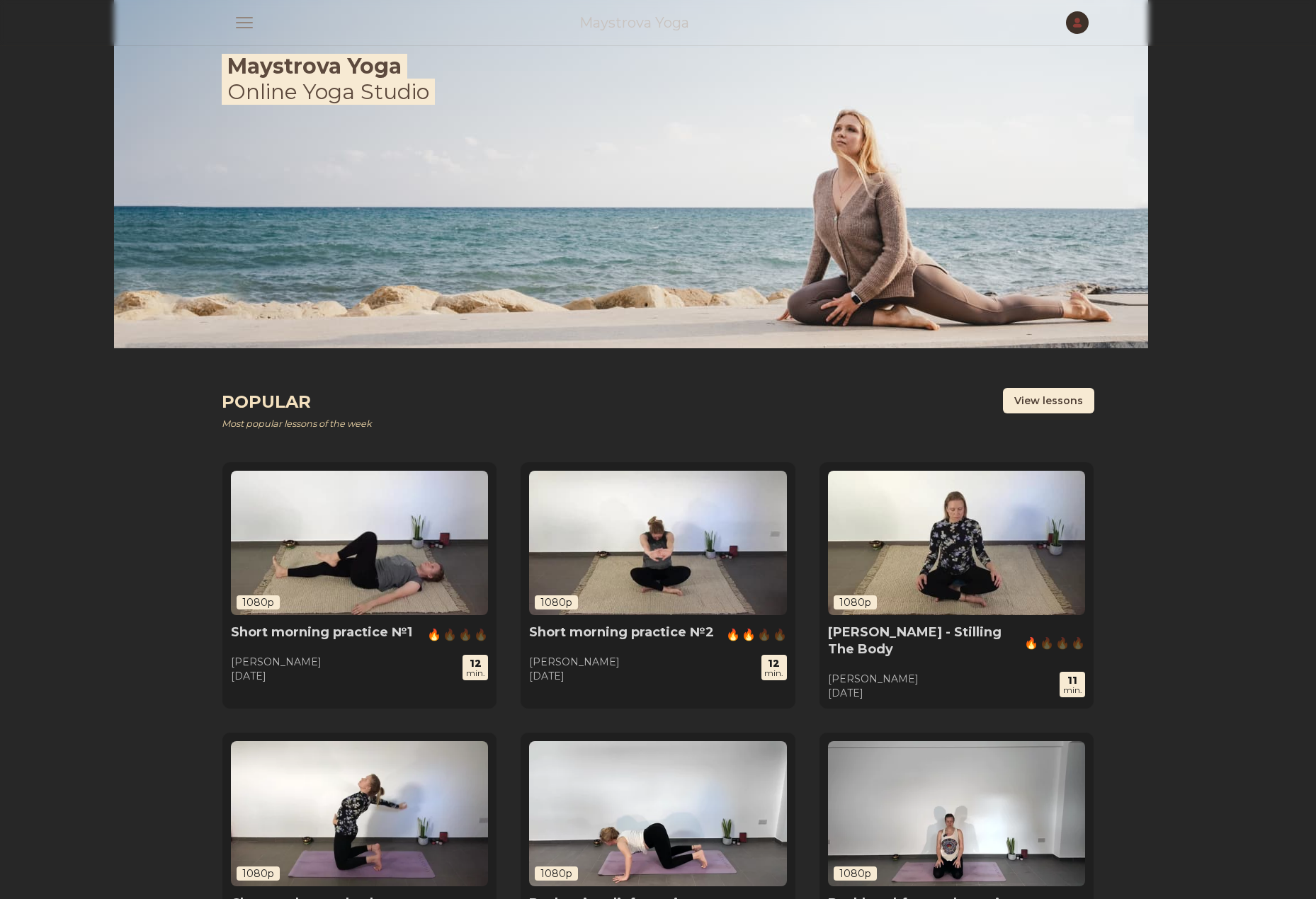
scroll to position [86, 0]
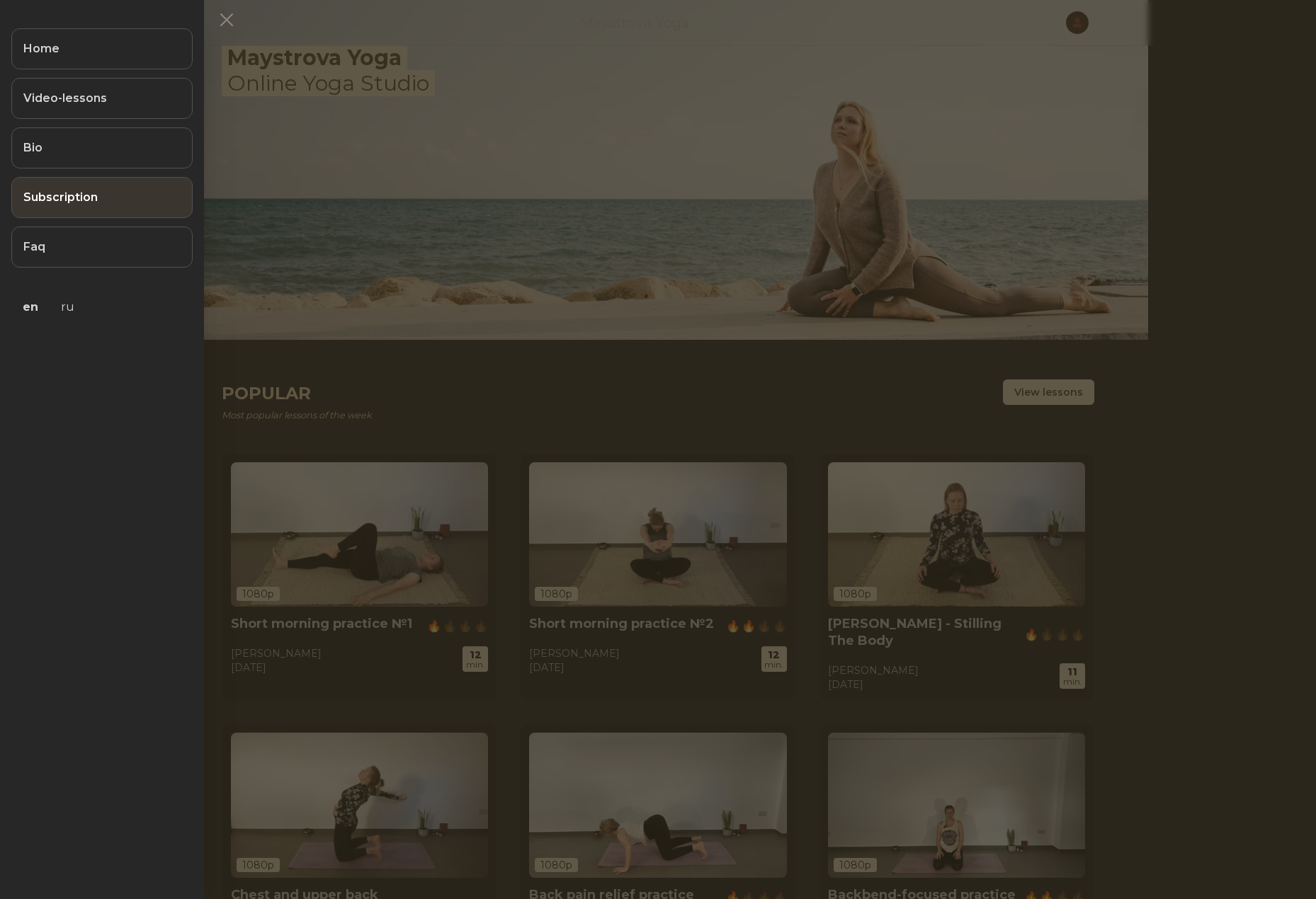
click at [109, 204] on link "Subscription" at bounding box center [102, 197] width 182 height 41
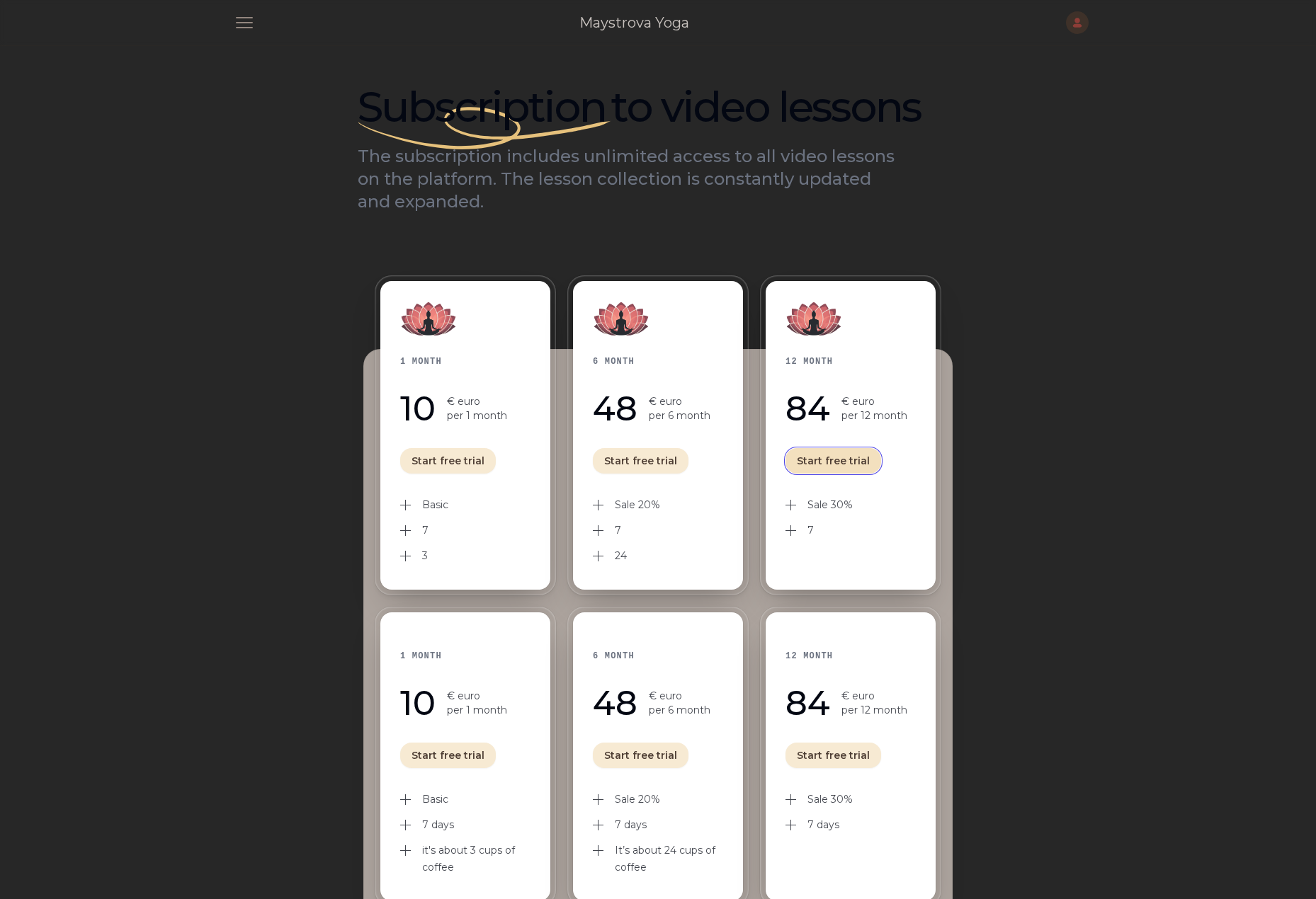
click at [826, 457] on button "Start free trial" at bounding box center [833, 461] width 96 height 26
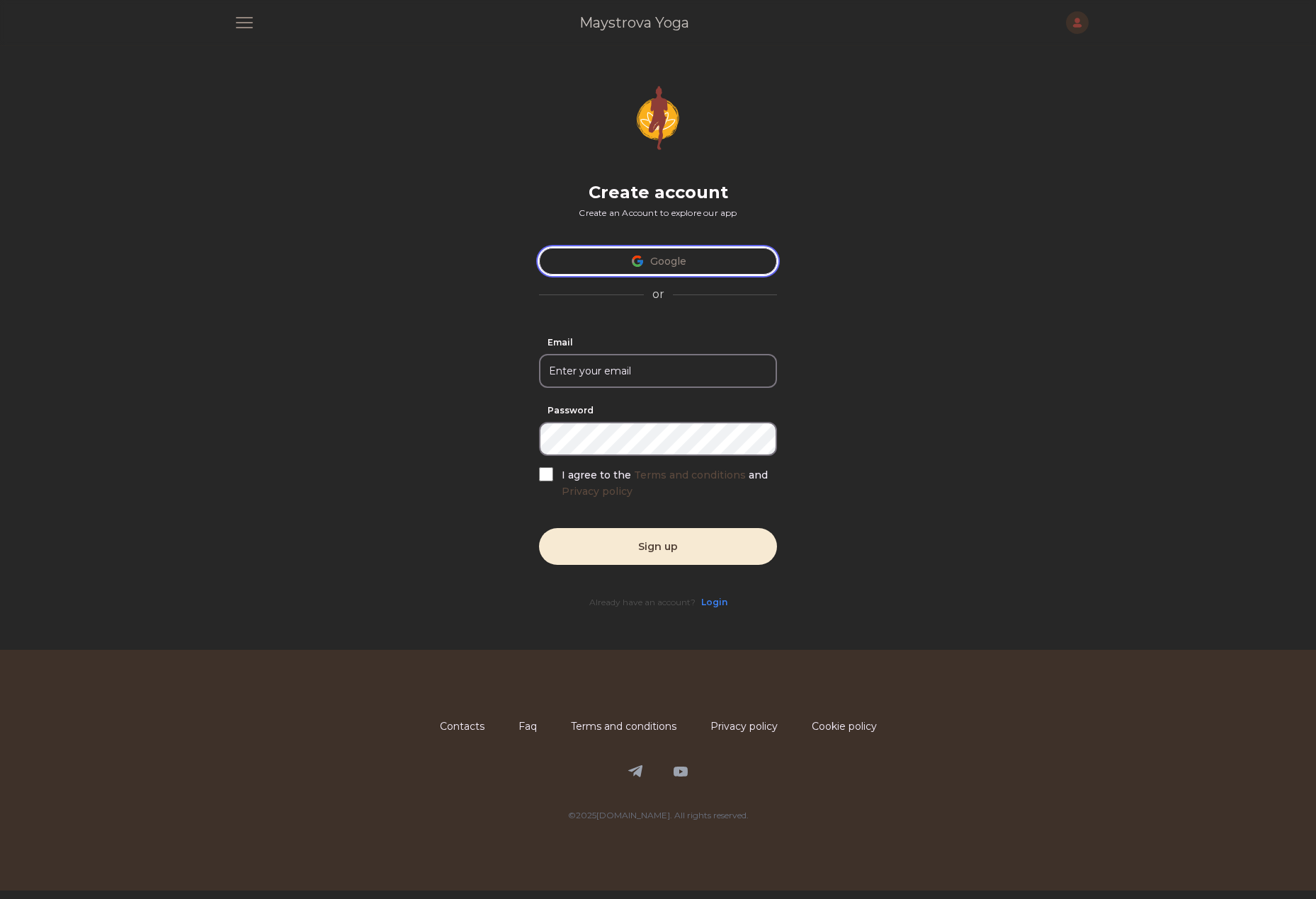
click at [663, 262] on button "Google" at bounding box center [658, 262] width 238 height 27
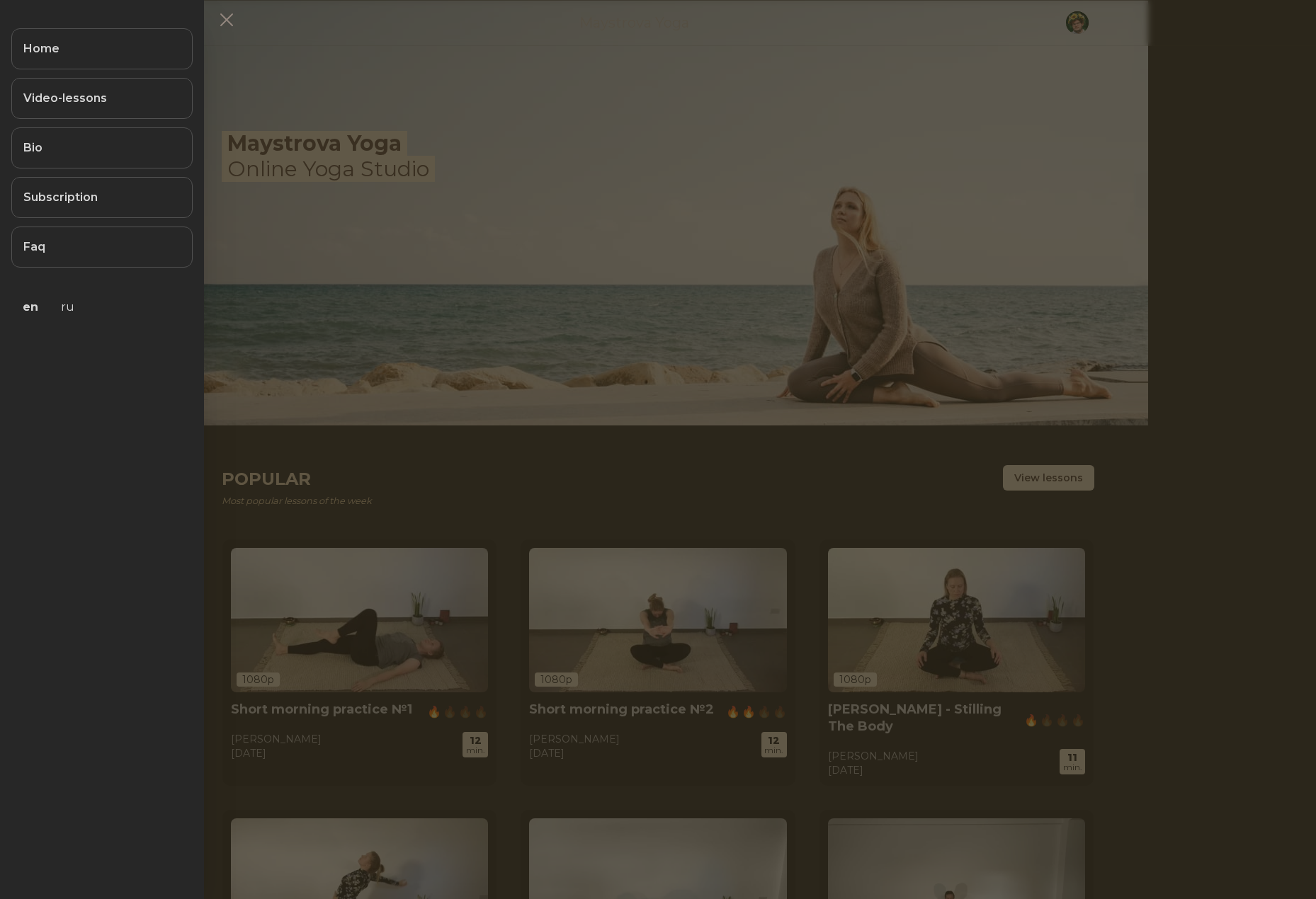
click at [96, 204] on link "Subscription" at bounding box center [102, 197] width 182 height 41
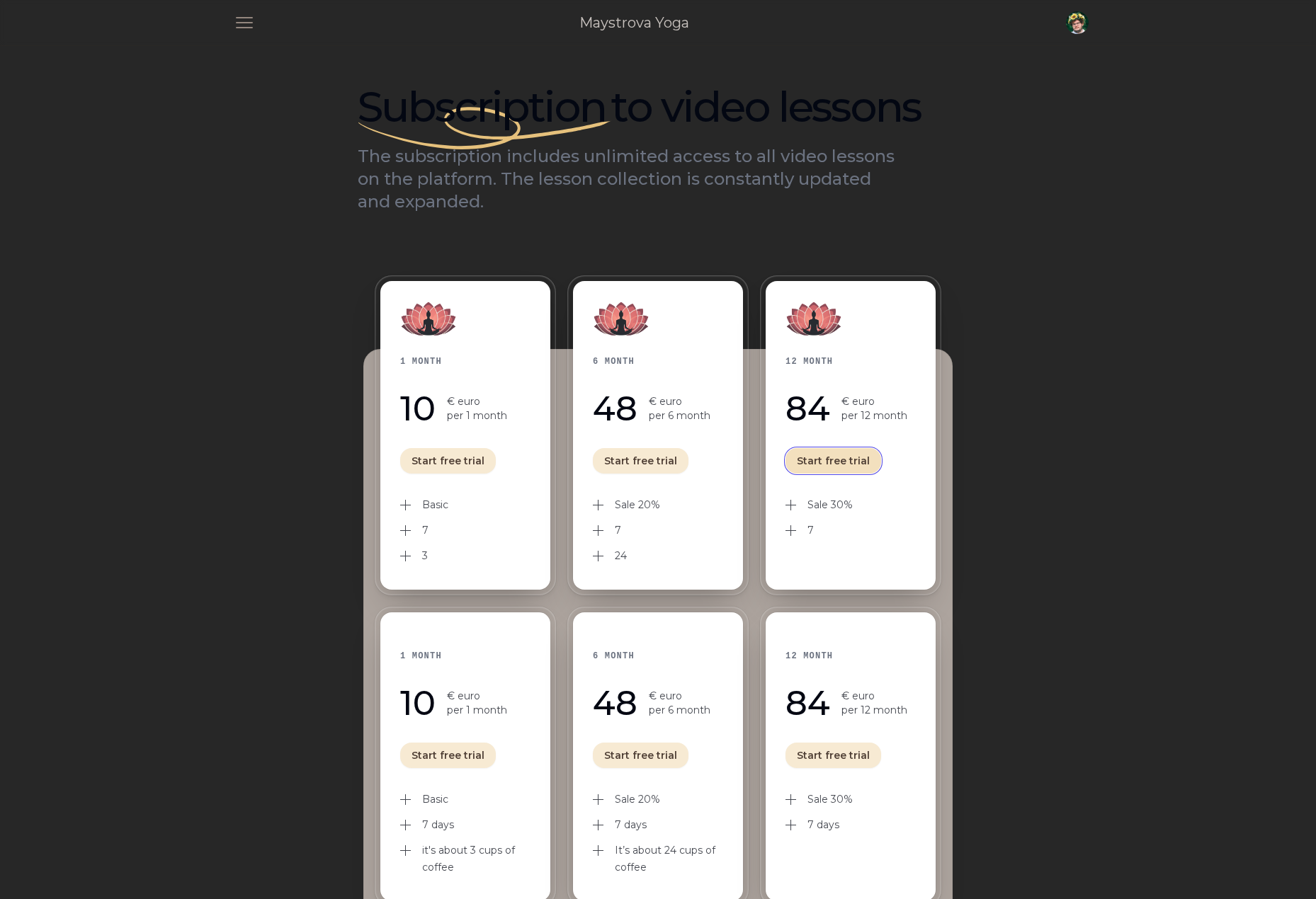
click at [833, 457] on button "Start free trial" at bounding box center [833, 461] width 96 height 26
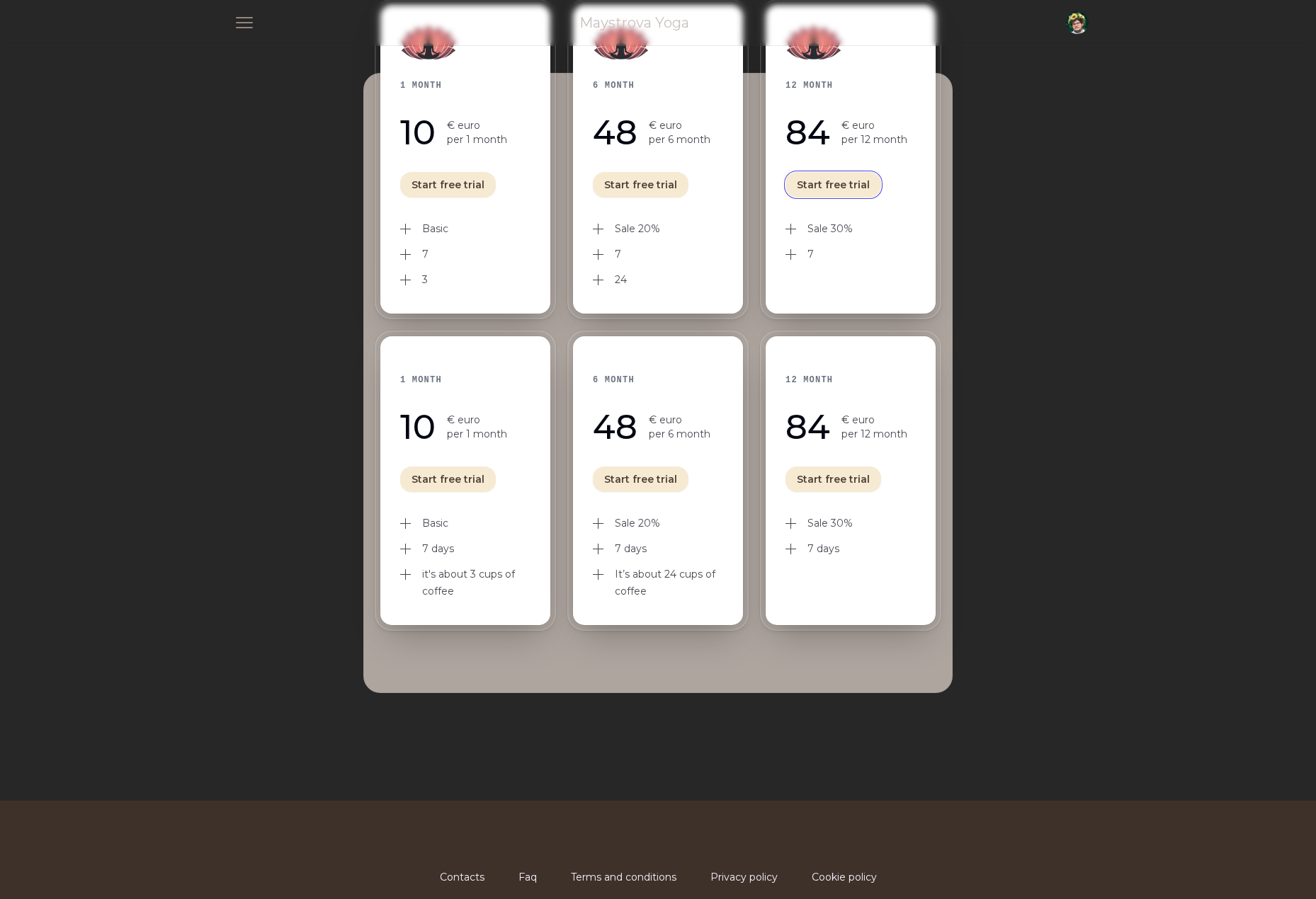
scroll to position [266, 0]
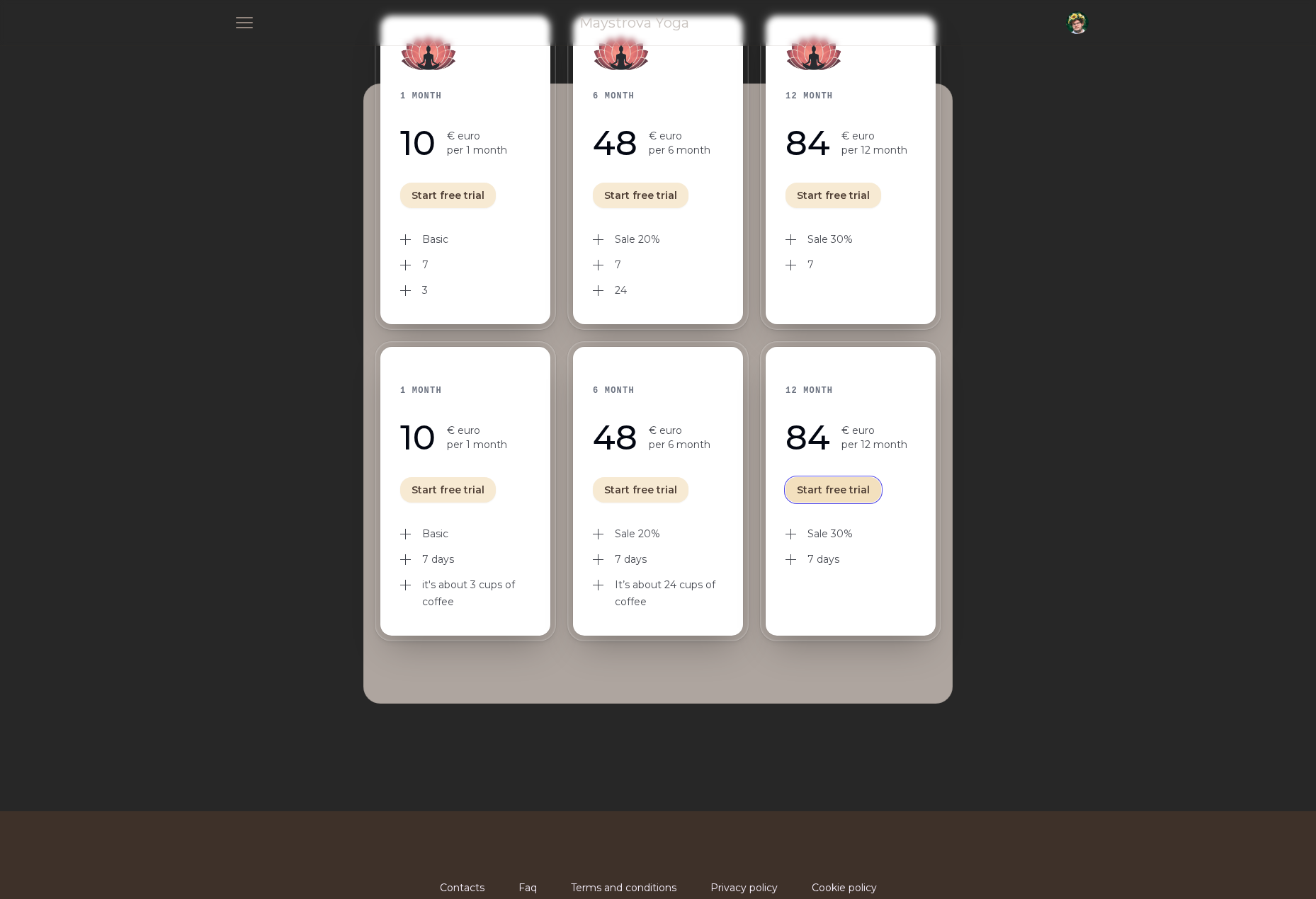
click at [831, 482] on button "Start free trial" at bounding box center [833, 490] width 96 height 26
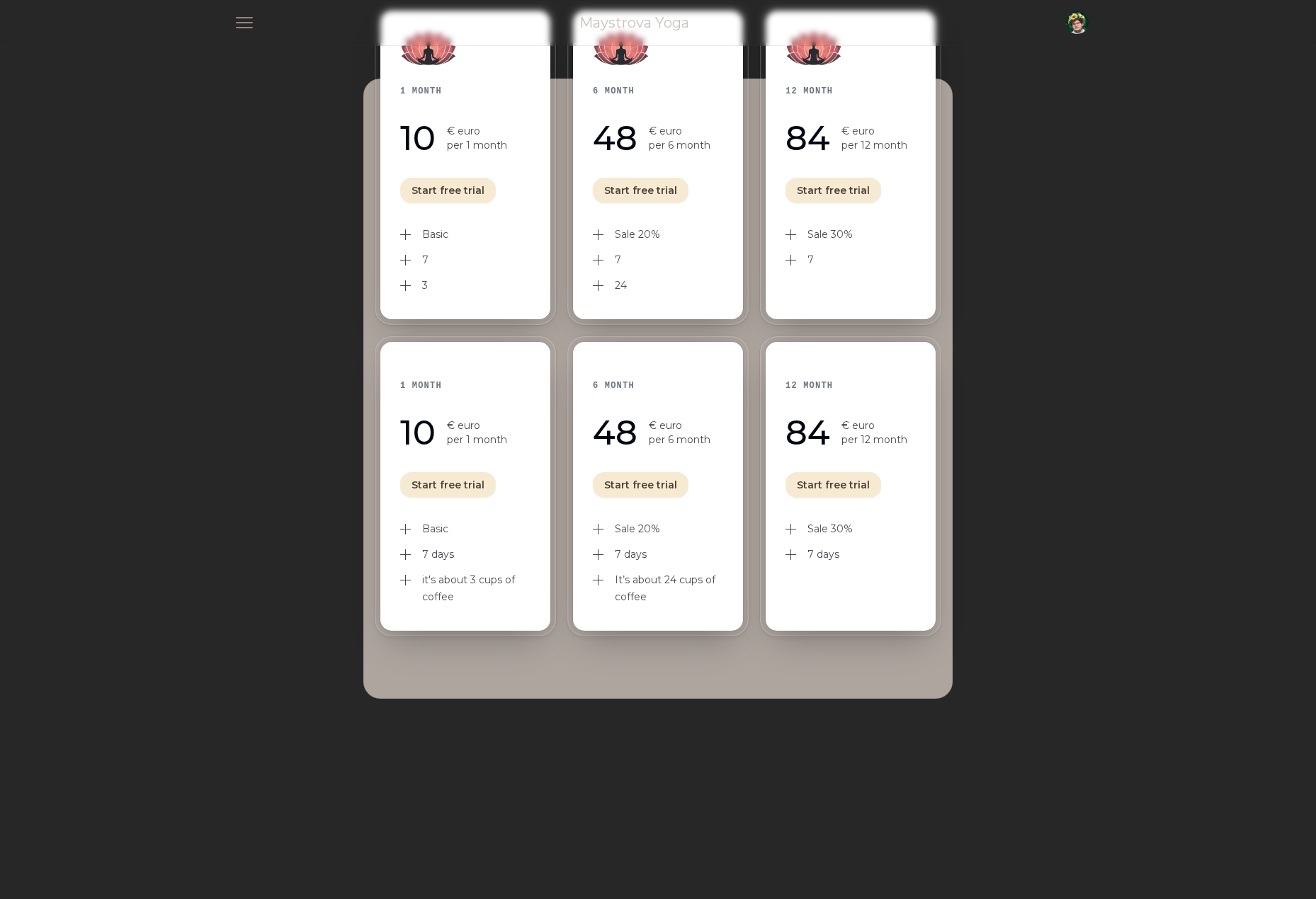
scroll to position [0, 0]
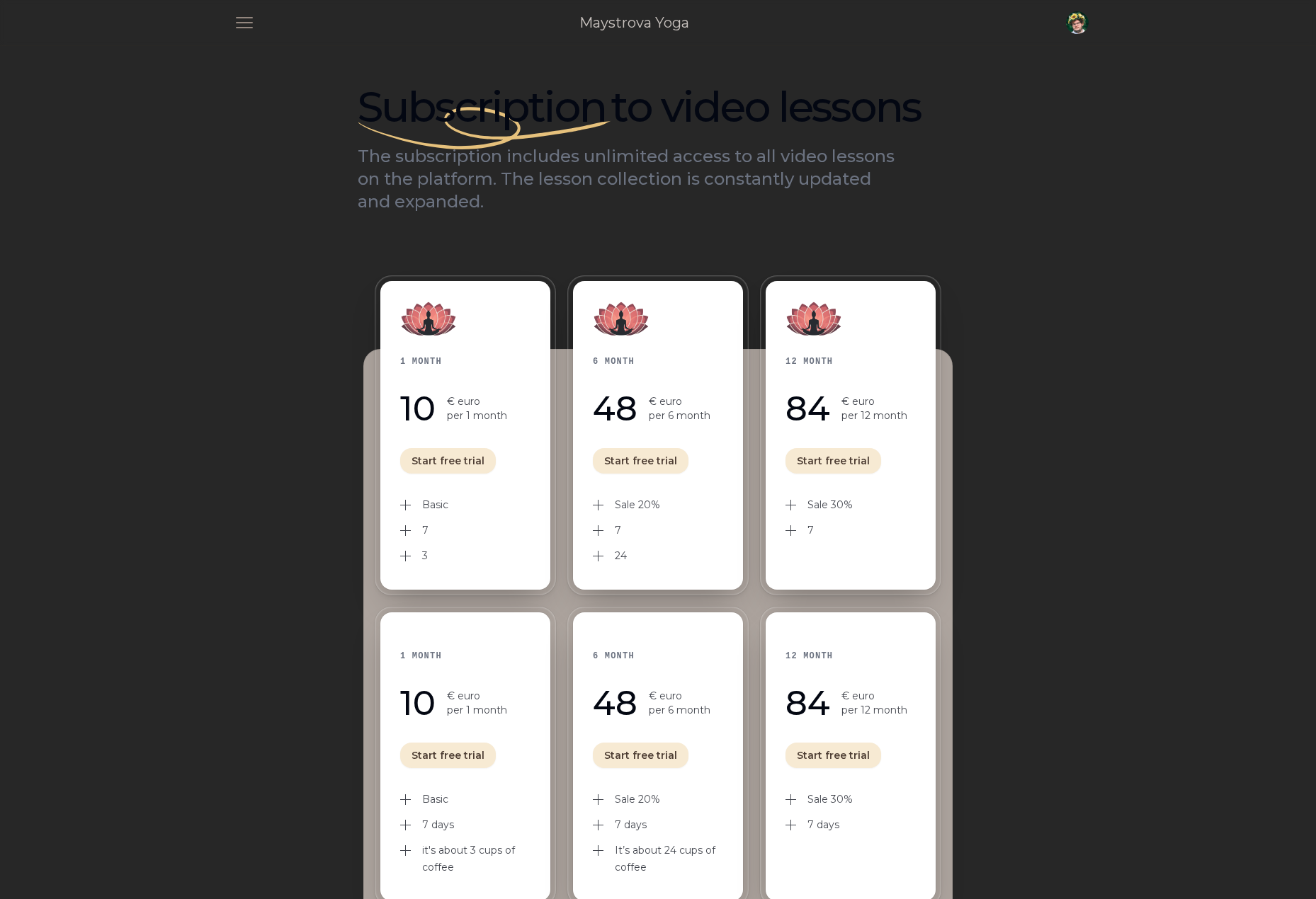
click at [994, 516] on body "Open main menu Maystrova Yoga Open user menu Close panel Home Video-lessons Bio…" at bounding box center [658, 867] width 1316 height 1734
click at [849, 413] on p "per 12 month" at bounding box center [874, 416] width 66 height 14
click at [1082, 22] on span "button" at bounding box center [1077, 23] width 31 height 31
click at [999, 107] on link "Logout" at bounding box center [1021, 106] width 136 height 26
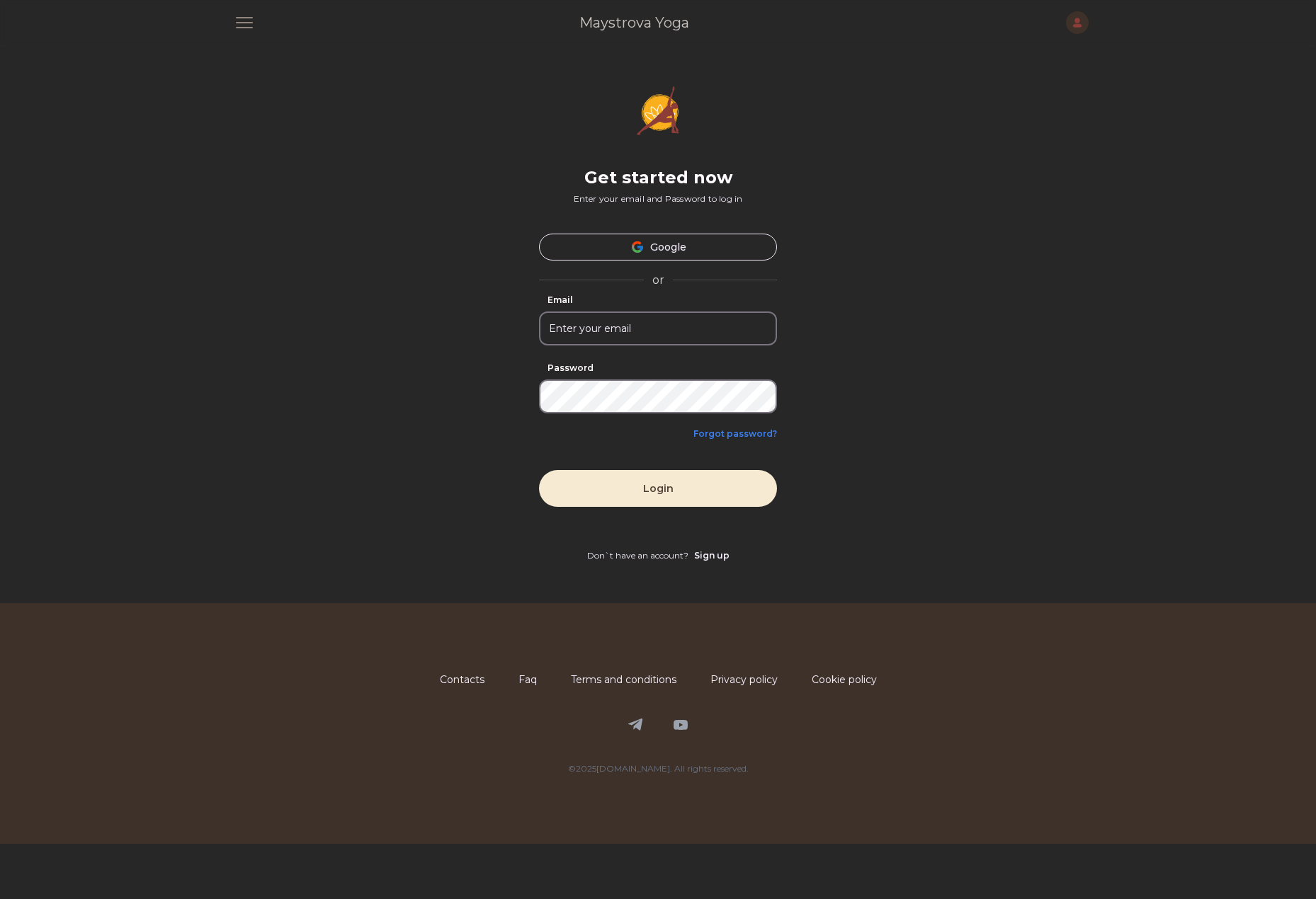
click at [616, 14] on link "Maystrova Yoga" at bounding box center [635, 23] width 110 height 20
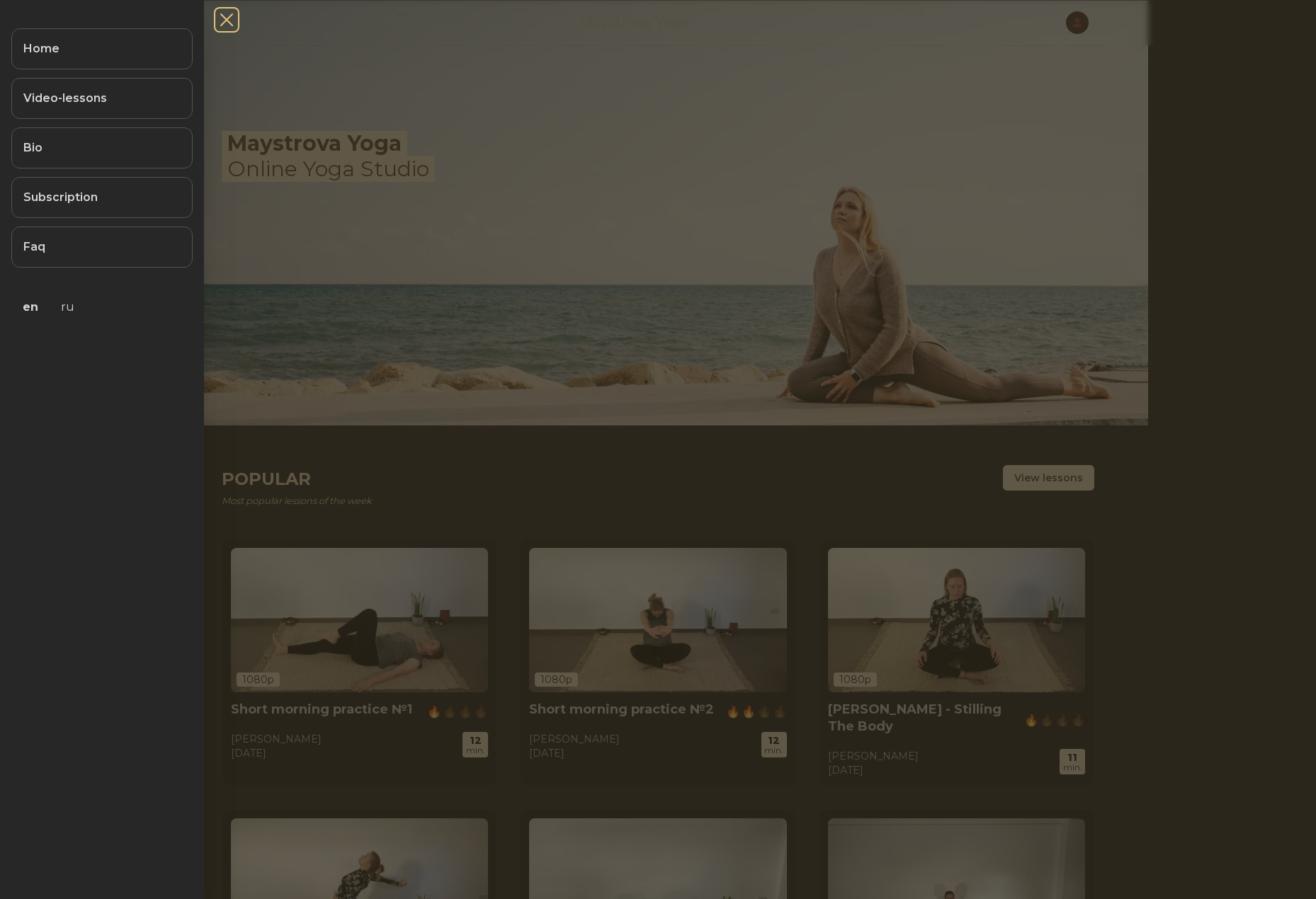
click at [228, 21] on span "button" at bounding box center [227, 20] width 37 height 37
click at [224, 19] on span "button" at bounding box center [227, 20] width 37 height 37
click at [96, 192] on link "Subscription" at bounding box center [102, 197] width 182 height 41
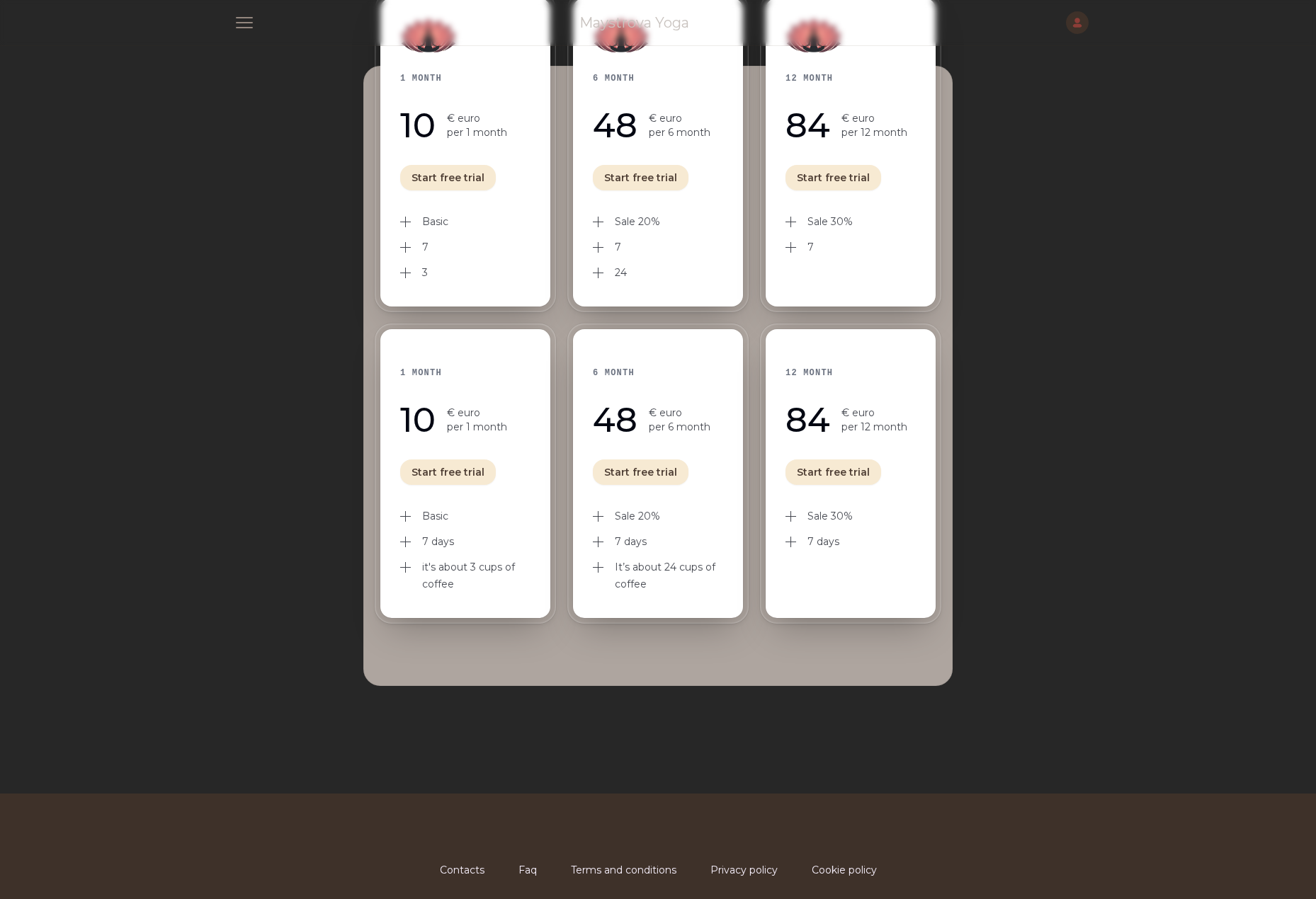
scroll to position [419, 0]
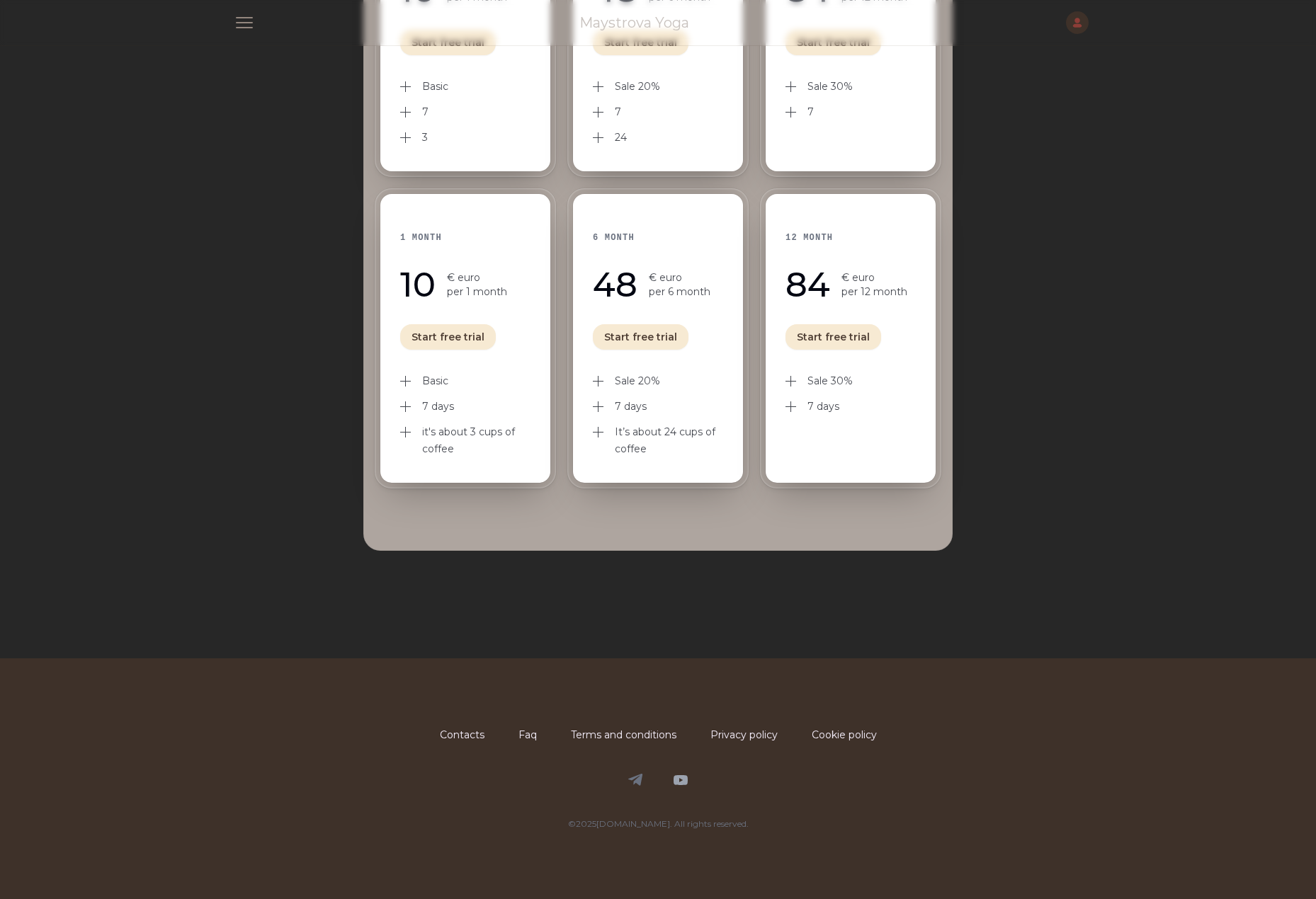
click at [638, 781] on icon at bounding box center [635, 780] width 14 height 12
click at [689, 773] on div "Telegram YouTube" at bounding box center [658, 780] width 861 height 17
click at [679, 782] on icon at bounding box center [681, 780] width 17 height 17
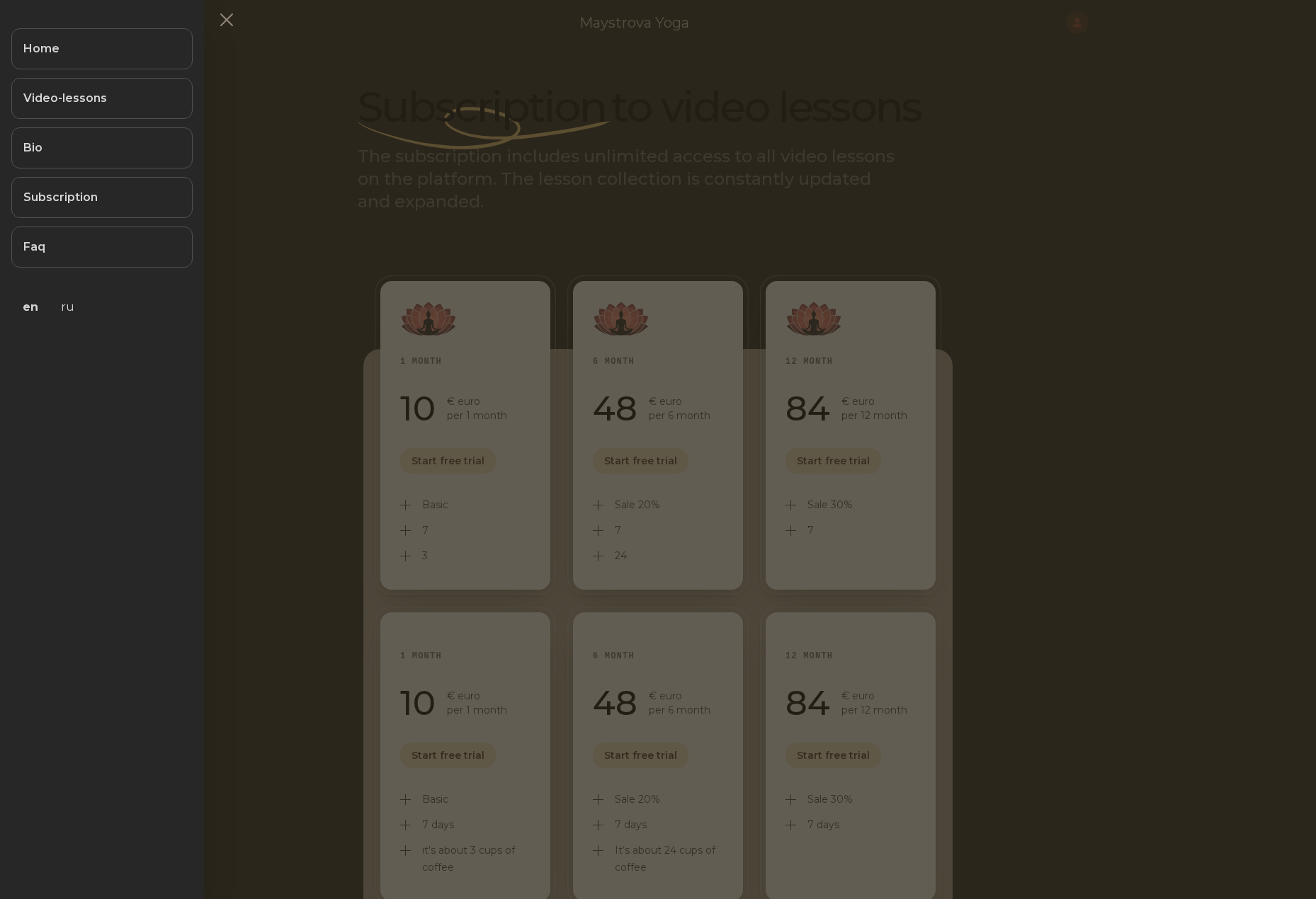
click at [455, 120] on button at bounding box center [658, 450] width 1316 height 899
click at [383, 120] on button at bounding box center [658, 450] width 1316 height 899
click at [454, 182] on button at bounding box center [658, 450] width 1316 height 899
click at [224, 21] on span "button" at bounding box center [227, 20] width 37 height 37
click at [231, 20] on span "button" at bounding box center [227, 20] width 37 height 37
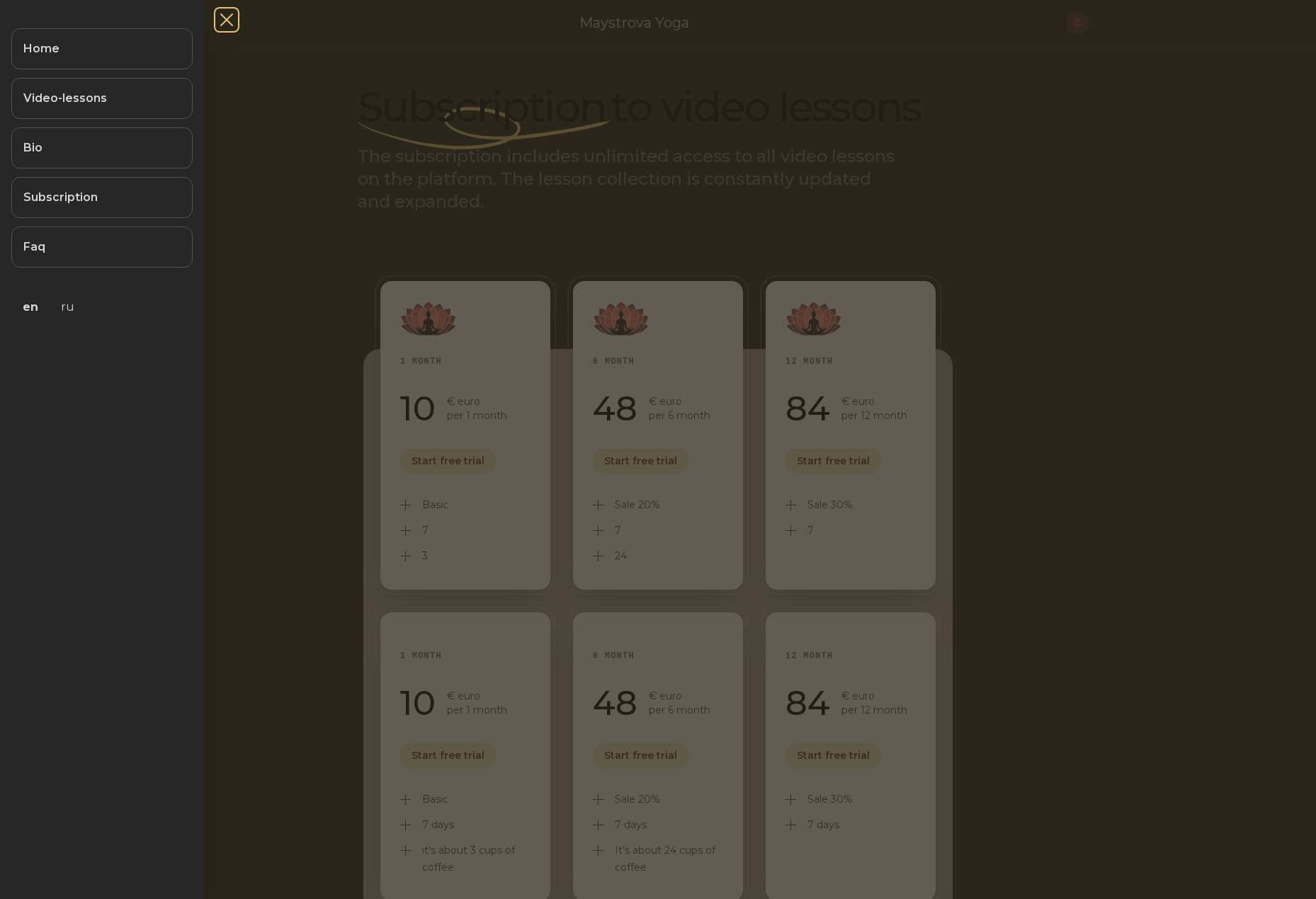
click at [223, 19] on span "button" at bounding box center [227, 20] width 37 height 37
click at [229, 9] on span "button" at bounding box center [227, 20] width 37 height 37
click at [397, 156] on button at bounding box center [658, 450] width 1316 height 899
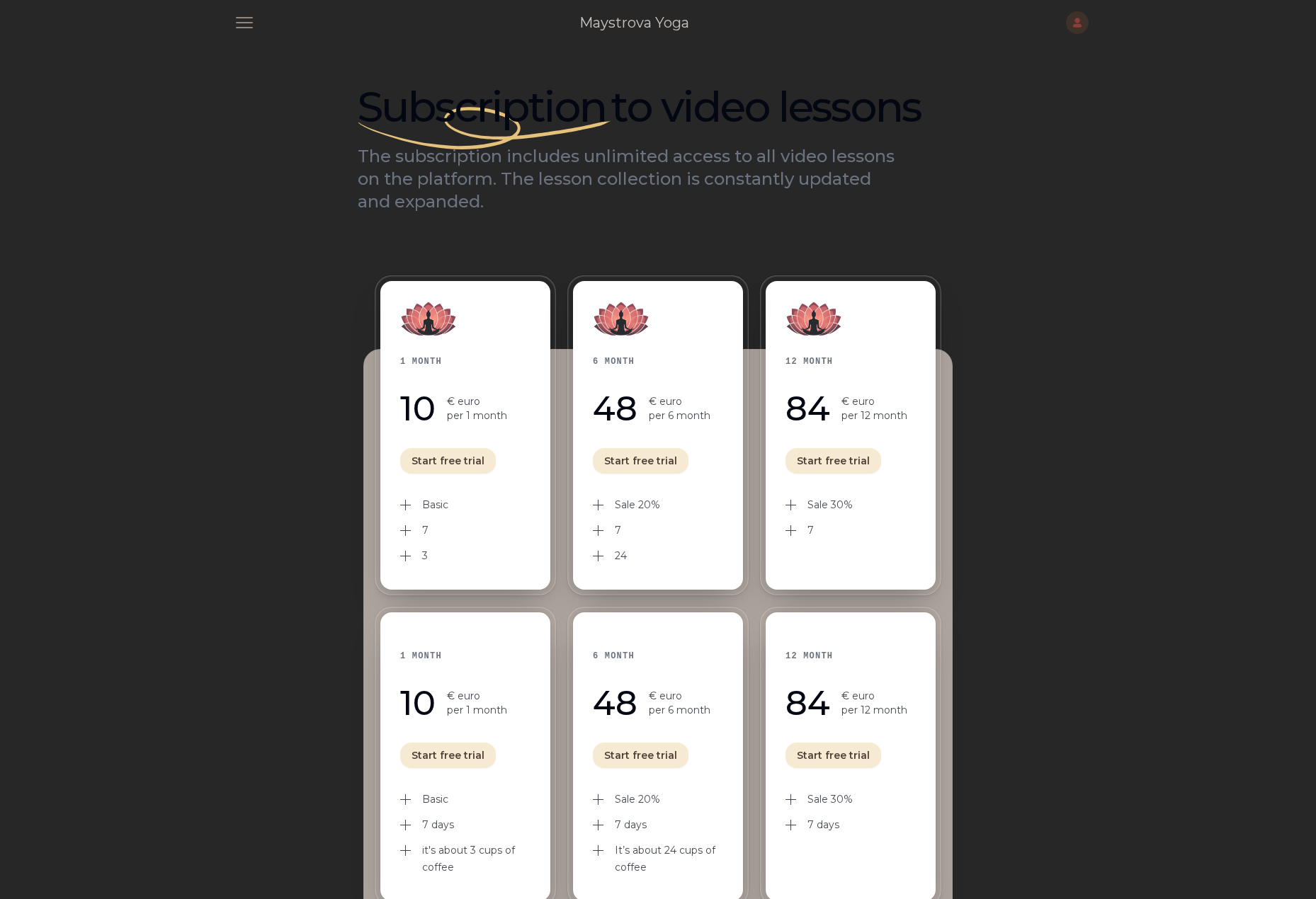
click at [666, 17] on link "Maystrova Yoga" at bounding box center [635, 23] width 110 height 20
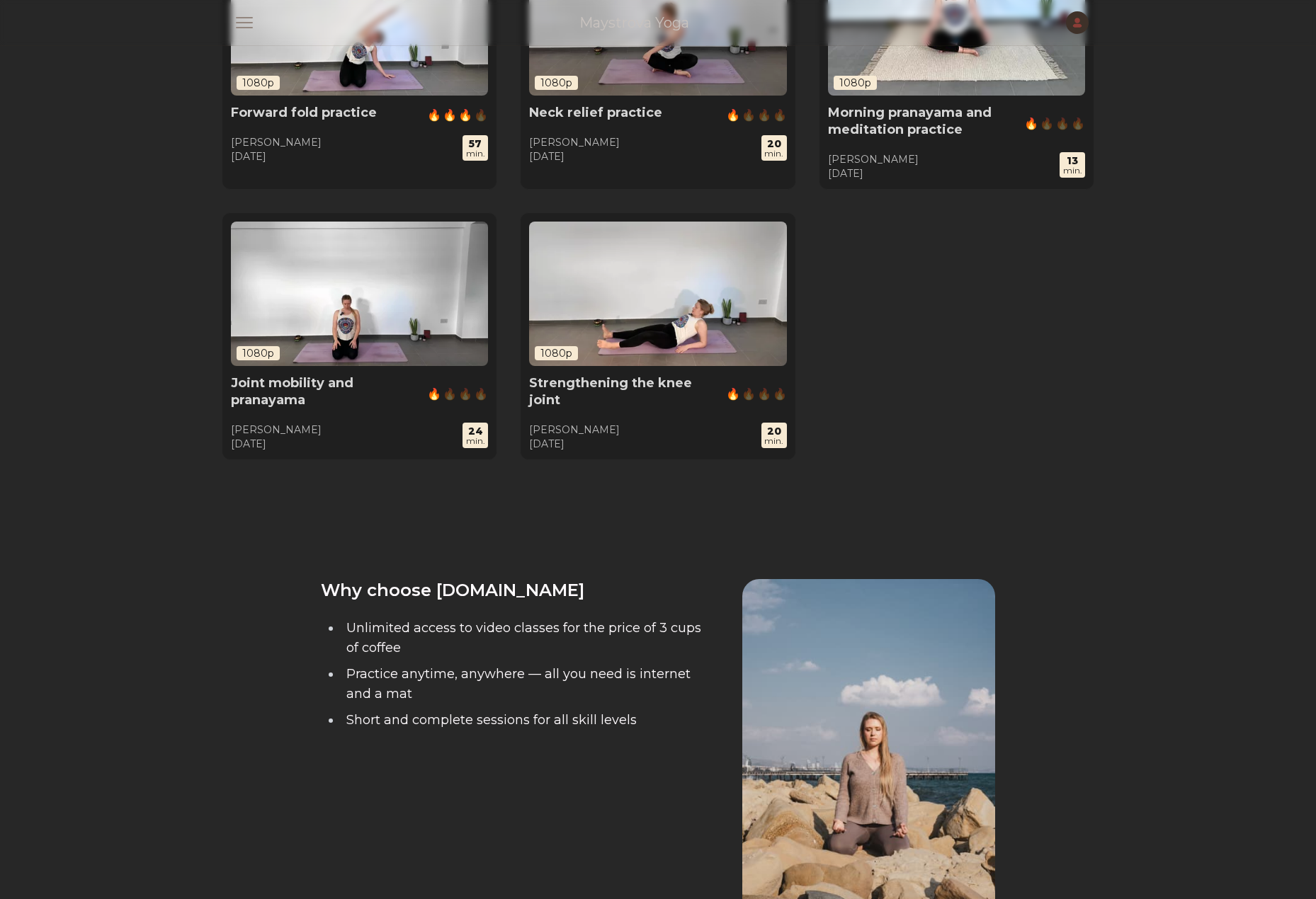
scroll to position [1420, 0]
